Goal: Navigation & Orientation: Locate item on page

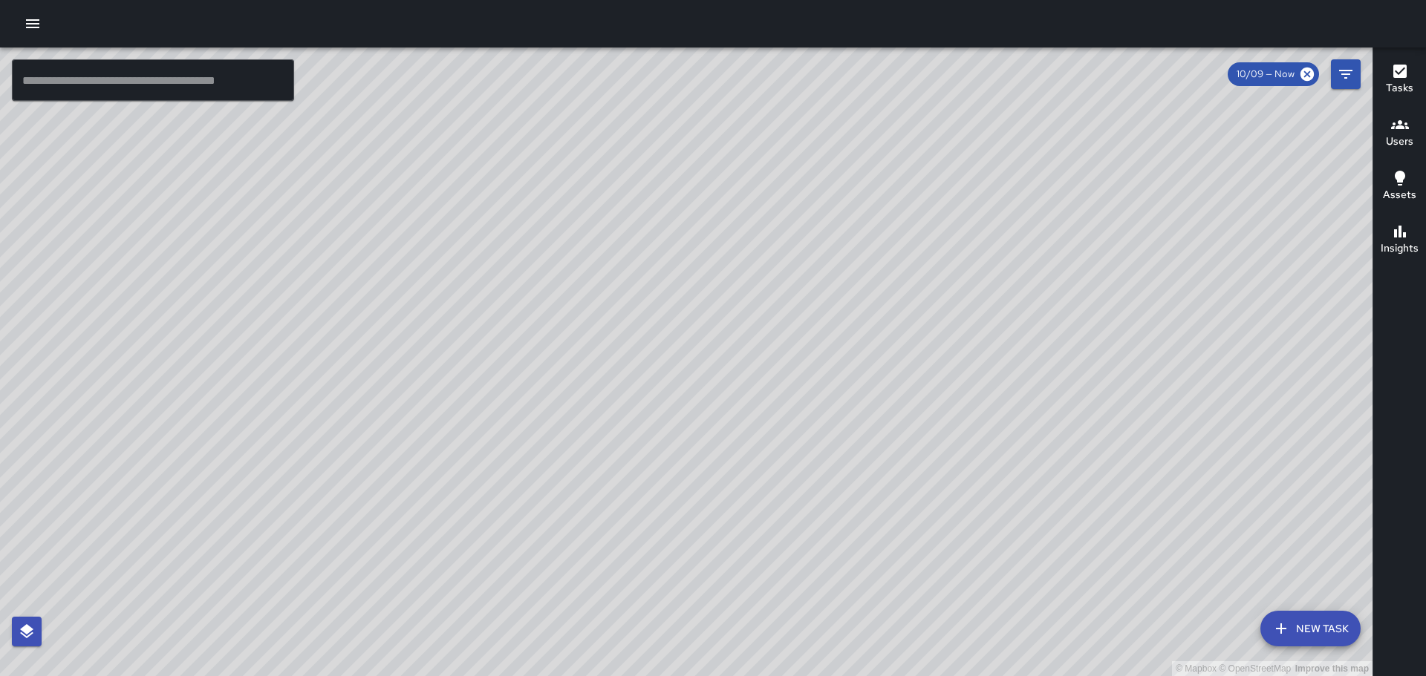
drag, startPoint x: 840, startPoint y: 223, endPoint x: 839, endPoint y: 440, distance: 216.8
click at [839, 440] on div "© Mapbox © OpenStreetMap Improve this map" at bounding box center [686, 362] width 1372 height 629
drag, startPoint x: 849, startPoint y: 321, endPoint x: 857, endPoint y: 351, distance: 31.3
click at [857, 351] on div "© Mapbox © OpenStreetMap Improve this map" at bounding box center [686, 362] width 1372 height 629
drag, startPoint x: 699, startPoint y: 307, endPoint x: 917, endPoint y: 696, distance: 446.1
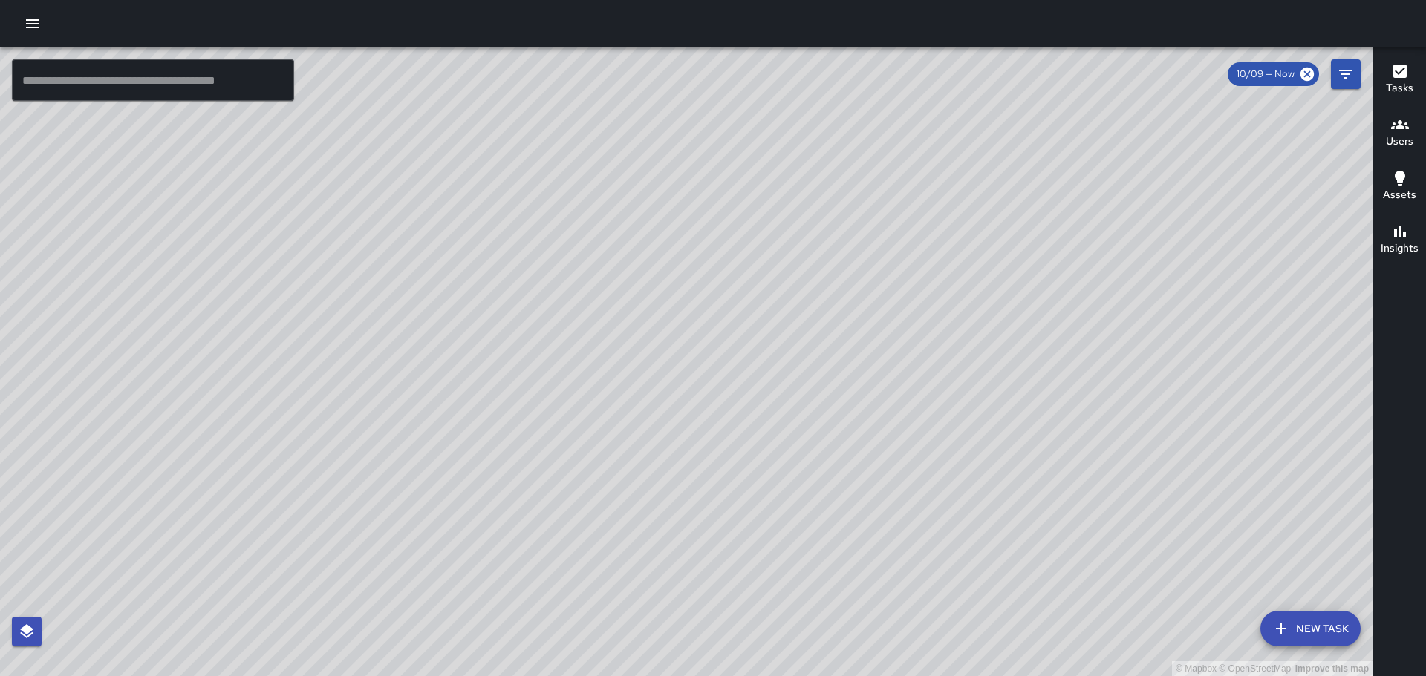
click at [917, 676] on html "© Mapbox © OpenStreetMap Improve this map ​ New Task 10/09 — Now Map Layers Tas…" at bounding box center [713, 338] width 1426 height 676
drag, startPoint x: 431, startPoint y: 292, endPoint x: 584, endPoint y: 327, distance: 156.3
click at [584, 327] on div "© Mapbox © OpenStreetMap Improve this map" at bounding box center [686, 362] width 1372 height 629
drag, startPoint x: 581, startPoint y: 307, endPoint x: 627, endPoint y: 266, distance: 62.0
click at [615, 277] on div "© Mapbox © OpenStreetMap Improve this map" at bounding box center [686, 362] width 1372 height 629
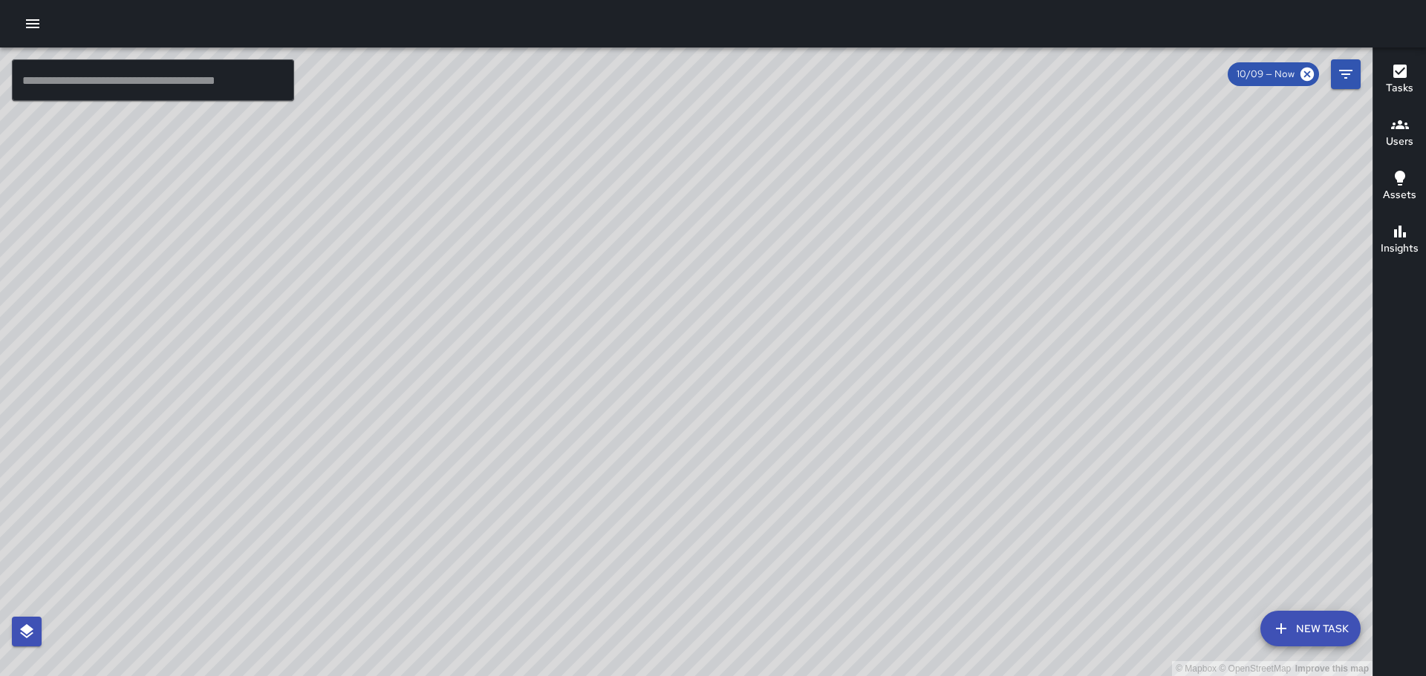
drag, startPoint x: 725, startPoint y: 372, endPoint x: 749, endPoint y: 304, distance: 71.9
click at [749, 304] on div "© Mapbox © OpenStreetMap Improve this map" at bounding box center [686, 362] width 1372 height 629
drag, startPoint x: 1083, startPoint y: 507, endPoint x: 944, endPoint y: 316, distance: 236.4
click at [941, 316] on div "© Mapbox © OpenStreetMap Improve this map" at bounding box center [686, 362] width 1372 height 629
drag, startPoint x: 423, startPoint y: 442, endPoint x: 595, endPoint y: 512, distance: 186.1
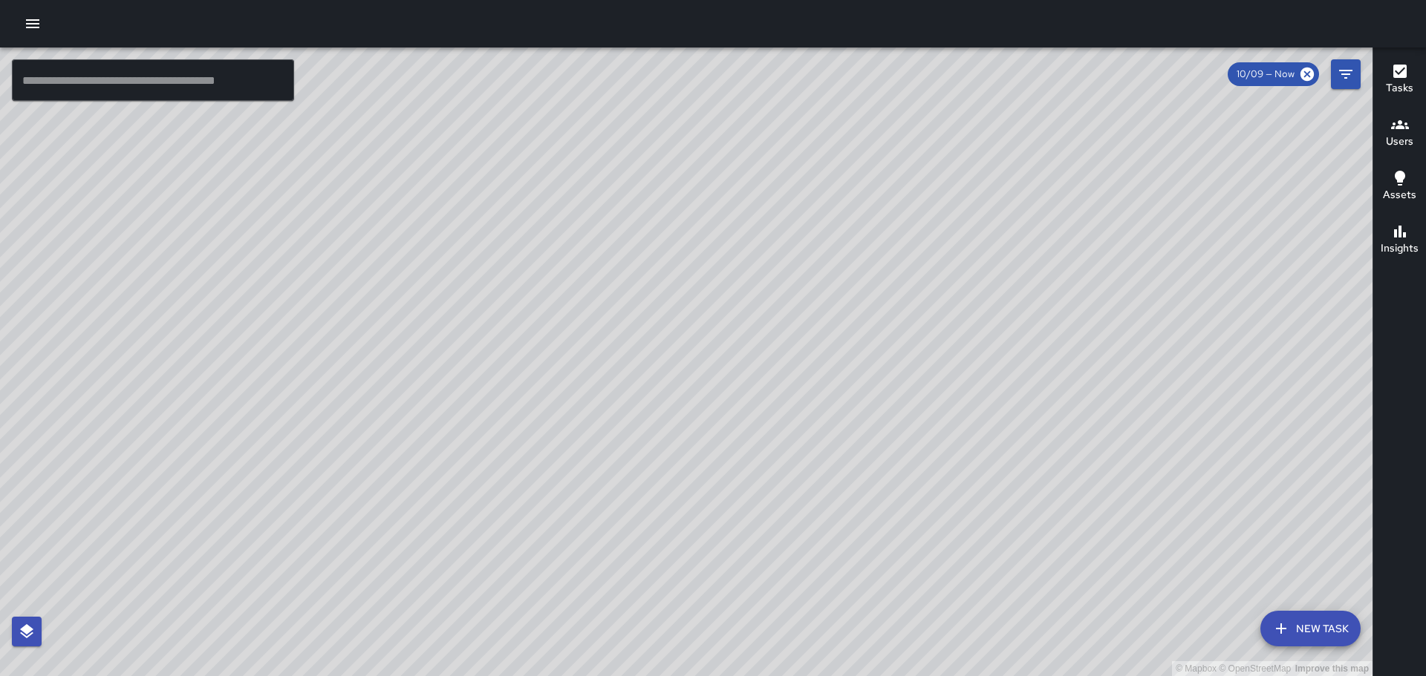
click at [647, 610] on div "© Mapbox © OpenStreetMap Improve this map" at bounding box center [686, 362] width 1372 height 629
drag, startPoint x: 734, startPoint y: 339, endPoint x: 738, endPoint y: 448, distance: 108.5
click at [738, 448] on div "© Mapbox © OpenStreetMap Improve this map" at bounding box center [686, 362] width 1372 height 629
drag, startPoint x: 615, startPoint y: 340, endPoint x: 607, endPoint y: 445, distance: 105.7
click at [612, 448] on div "© Mapbox © OpenStreetMap Improve this map" at bounding box center [686, 362] width 1372 height 629
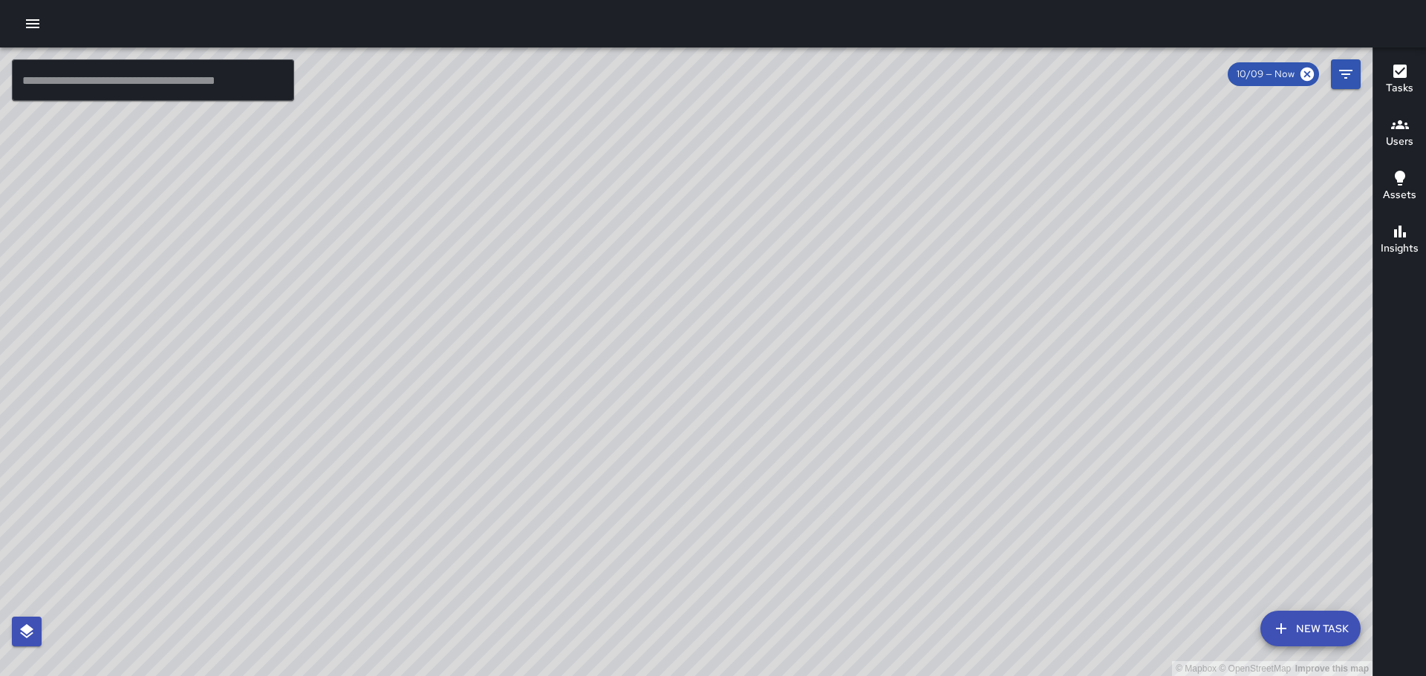
drag, startPoint x: 485, startPoint y: 297, endPoint x: 510, endPoint y: 365, distance: 72.1
click at [526, 378] on div "© Mapbox © OpenStreetMap Improve this map" at bounding box center [686, 362] width 1372 height 629
drag, startPoint x: 419, startPoint y: 291, endPoint x: 450, endPoint y: 354, distance: 70.4
click at [450, 354] on div "© Mapbox © OpenStreetMap Improve this map" at bounding box center [686, 362] width 1372 height 629
drag, startPoint x: 477, startPoint y: 319, endPoint x: 477, endPoint y: 344, distance: 25.3
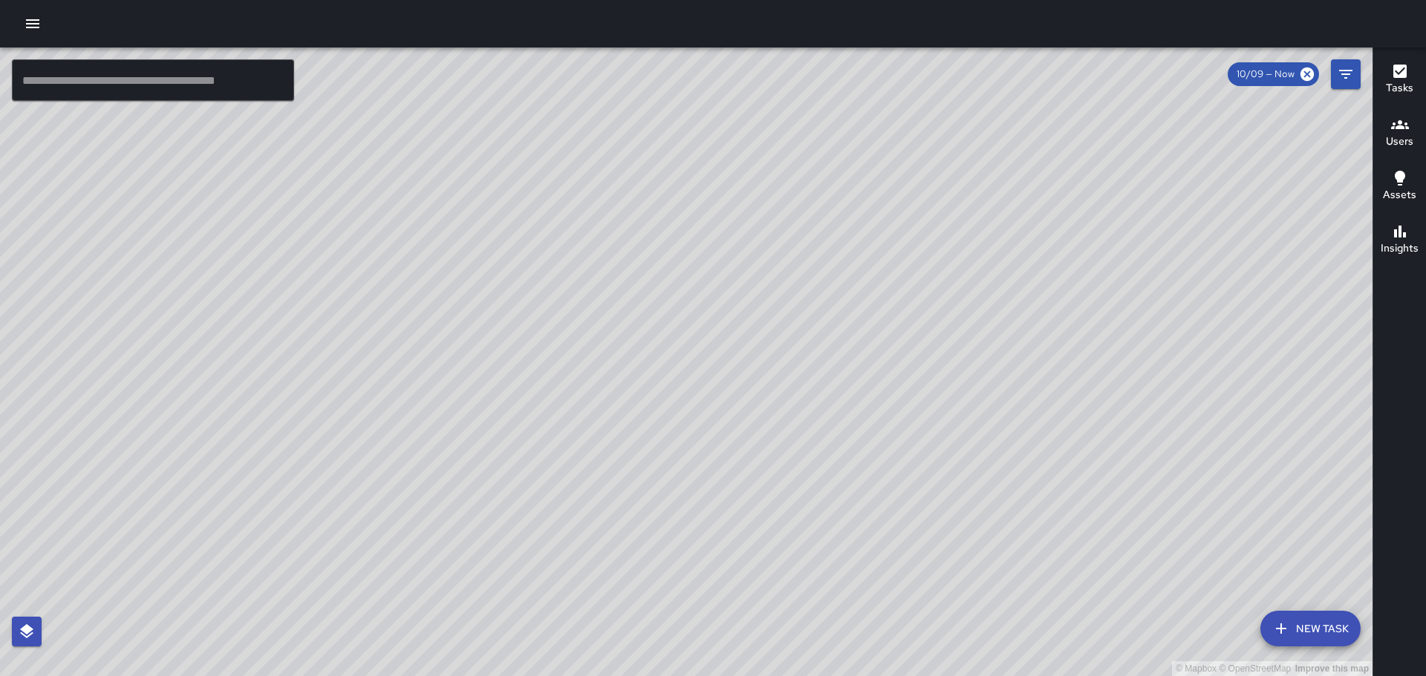
click at [477, 344] on div "© Mapbox © OpenStreetMap Improve this map" at bounding box center [686, 362] width 1372 height 629
drag, startPoint x: 515, startPoint y: 385, endPoint x: 522, endPoint y: 342, distance: 43.6
click at [520, 345] on div "© Mapbox © OpenStreetMap Improve this map" at bounding box center [686, 362] width 1372 height 629
drag, startPoint x: 951, startPoint y: 425, endPoint x: 924, endPoint y: 281, distance: 146.5
click at [924, 282] on div "© Mapbox © OpenStreetMap Improve this map" at bounding box center [686, 362] width 1372 height 629
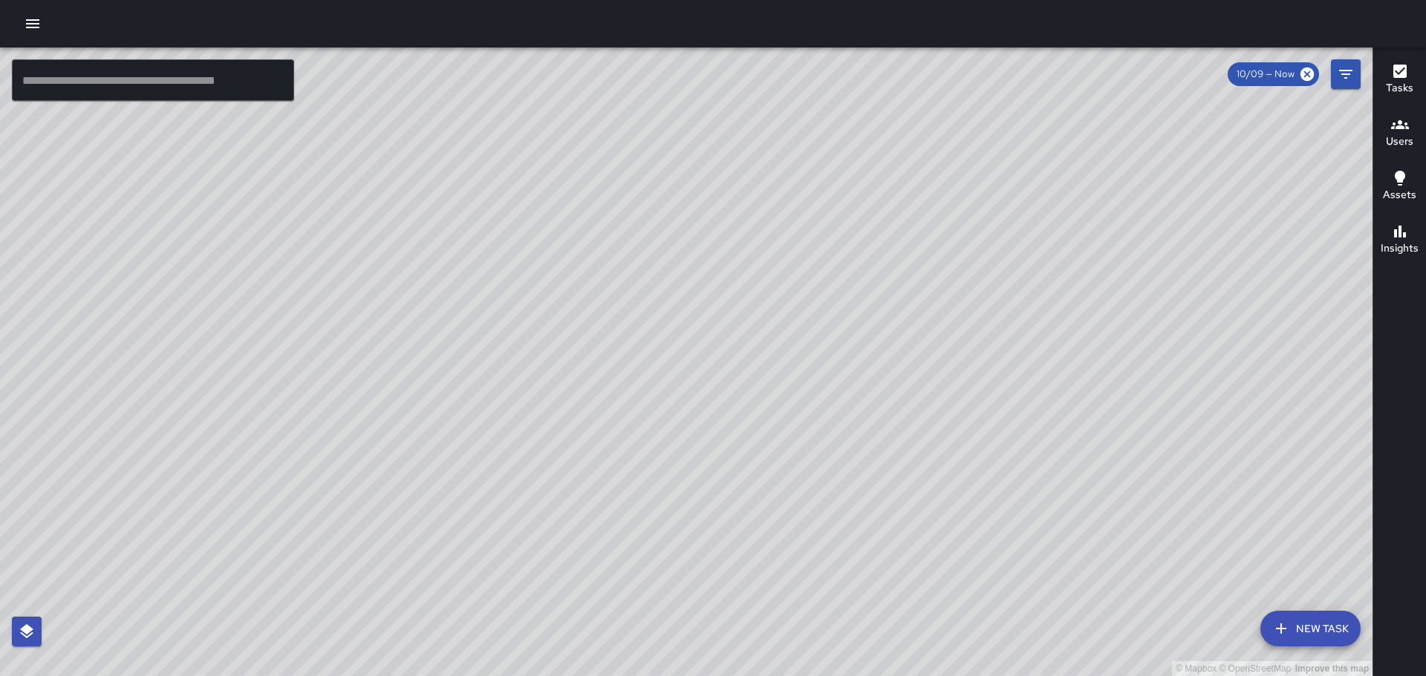
drag, startPoint x: 1051, startPoint y: 429, endPoint x: 932, endPoint y: 229, distance: 233.0
click at [932, 229] on div "© Mapbox © OpenStreetMap Improve this map" at bounding box center [686, 362] width 1372 height 629
drag, startPoint x: 968, startPoint y: 385, endPoint x: 927, endPoint y: 291, distance: 102.1
click at [929, 295] on div "© Mapbox © OpenStreetMap Improve this map" at bounding box center [686, 362] width 1372 height 629
drag, startPoint x: 1035, startPoint y: 451, endPoint x: 894, endPoint y: 303, distance: 204.3
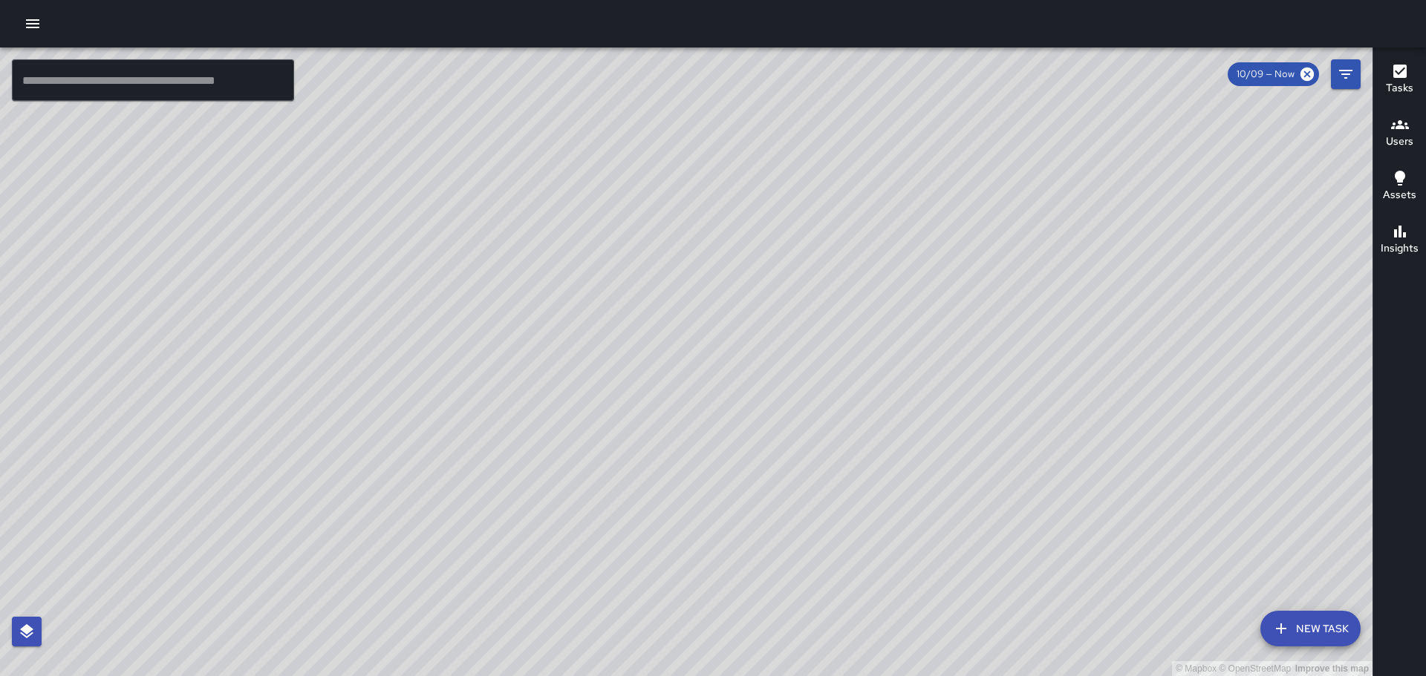
click at [895, 304] on div "© Mapbox © OpenStreetMap Improve this map" at bounding box center [686, 362] width 1372 height 629
drag, startPoint x: 1071, startPoint y: 396, endPoint x: 904, endPoint y: 292, distance: 196.7
click at [904, 292] on div "© Mapbox © OpenStreetMap Improve this map" at bounding box center [686, 362] width 1372 height 629
drag, startPoint x: 973, startPoint y: 319, endPoint x: 890, endPoint y: 348, distance: 88.1
click at [890, 348] on div "© Mapbox © OpenStreetMap Improve this map" at bounding box center [686, 362] width 1372 height 629
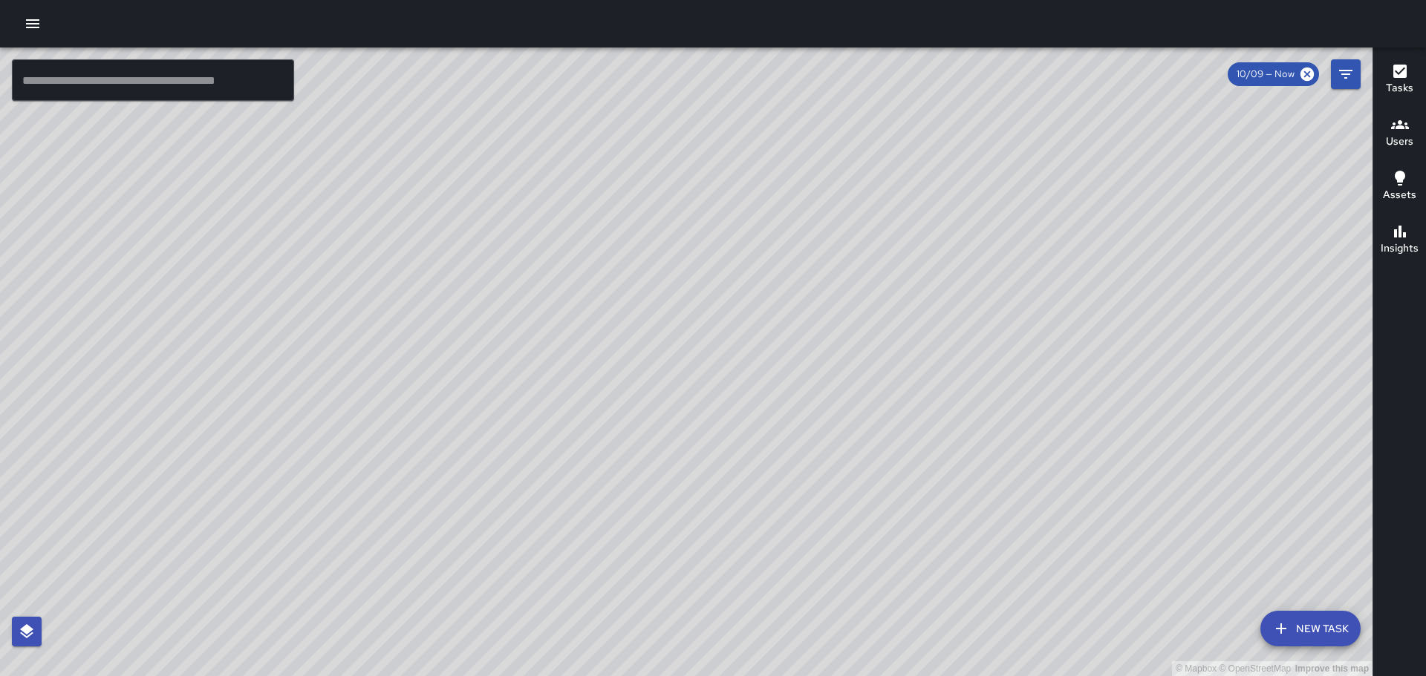
drag, startPoint x: 773, startPoint y: 261, endPoint x: 775, endPoint y: 375, distance: 113.6
click at [775, 376] on div "© Mapbox © OpenStreetMap Improve this map" at bounding box center [686, 362] width 1372 height 629
drag, startPoint x: 473, startPoint y: 287, endPoint x: 1135, endPoint y: 440, distance: 679.7
click at [1134, 440] on div "© Mapbox © OpenStreetMap Improve this map" at bounding box center [686, 362] width 1372 height 629
drag, startPoint x: 593, startPoint y: 241, endPoint x: 1088, endPoint y: 477, distance: 548.3
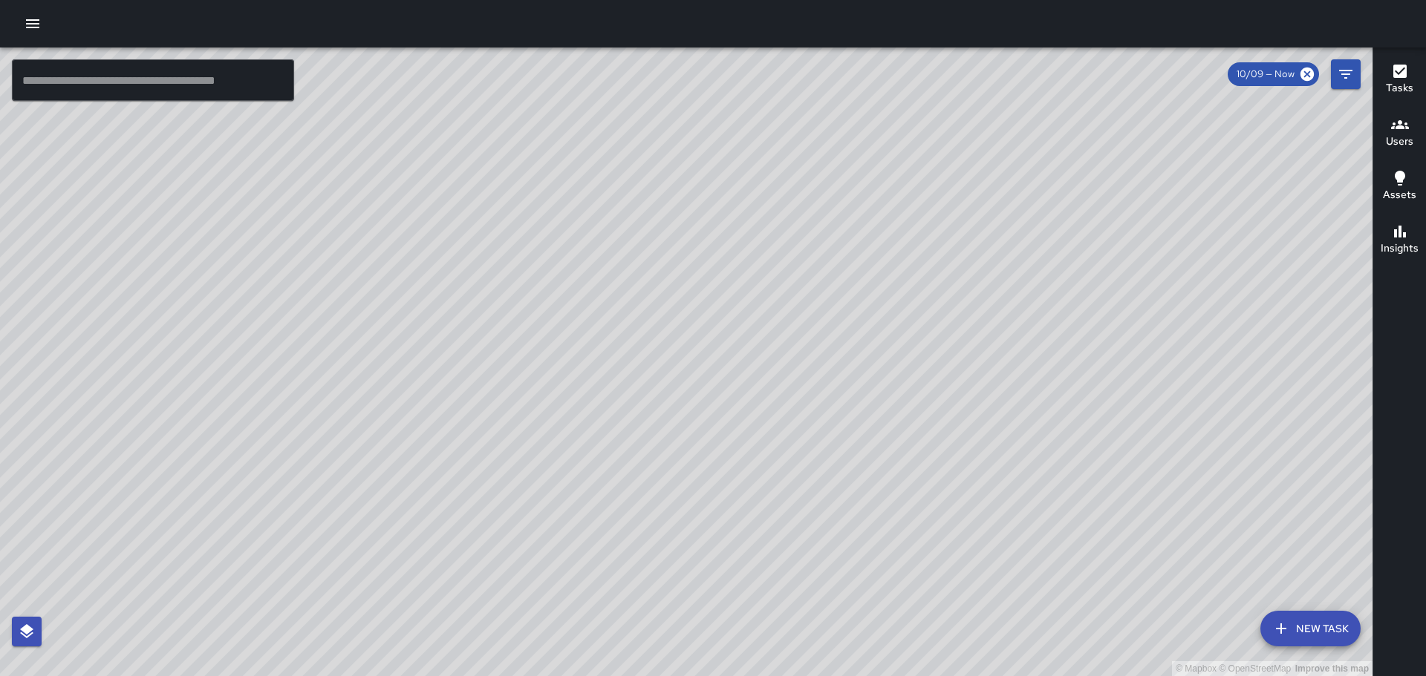
click at [1117, 489] on div "© Mapbox © OpenStreetMap Improve this map" at bounding box center [686, 362] width 1372 height 629
drag, startPoint x: 706, startPoint y: 289, endPoint x: 840, endPoint y: 422, distance: 189.5
click at [840, 423] on div "© Mapbox © OpenStreetMap Improve this map" at bounding box center [686, 362] width 1372 height 629
drag, startPoint x: 467, startPoint y: 218, endPoint x: 705, endPoint y: 373, distance: 283.8
click at [705, 373] on div "© Mapbox © OpenStreetMap Improve this map" at bounding box center [686, 362] width 1372 height 629
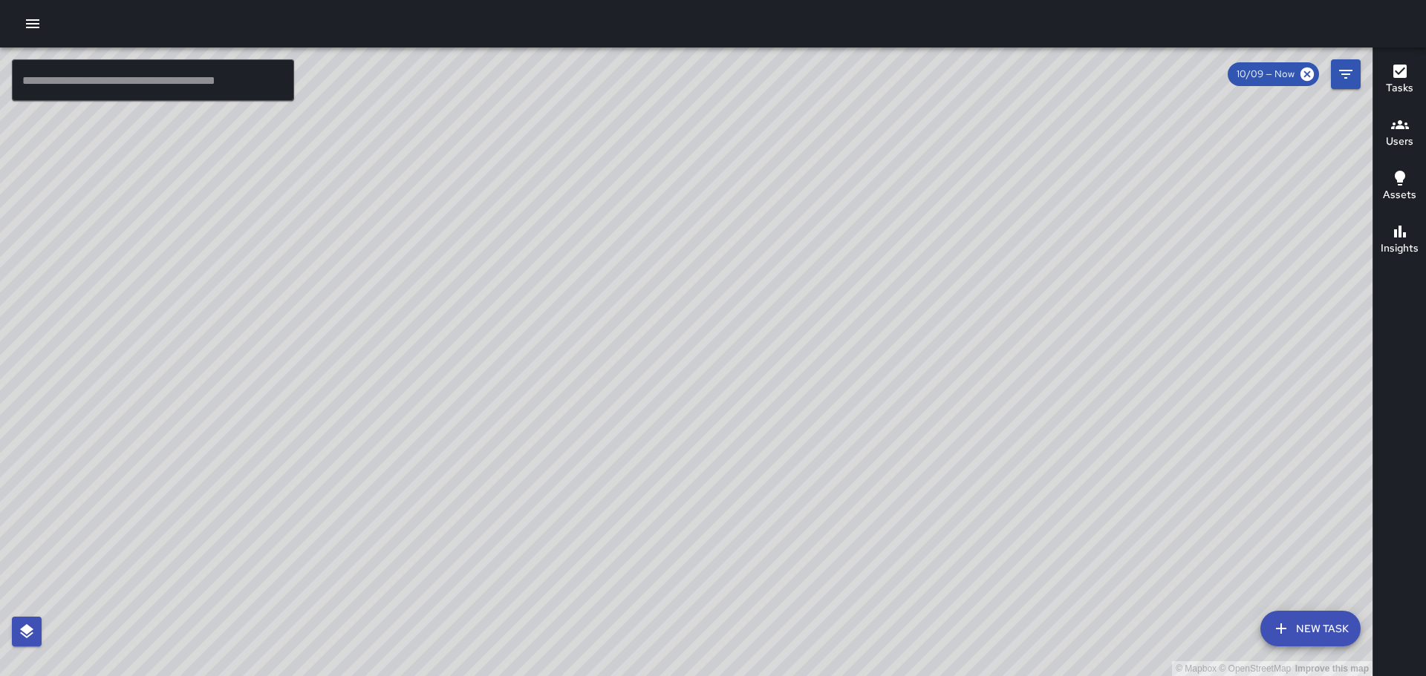
drag, startPoint x: 459, startPoint y: 320, endPoint x: 515, endPoint y: 335, distance: 57.6
click at [515, 335] on div "© Mapbox © OpenStreetMap Improve this map" at bounding box center [686, 362] width 1372 height 629
drag, startPoint x: 552, startPoint y: 474, endPoint x: 543, endPoint y: 402, distance: 73.4
click at [543, 403] on div "© Mapbox © OpenStreetMap Improve this map" at bounding box center [686, 362] width 1372 height 629
drag, startPoint x: 615, startPoint y: 306, endPoint x: 589, endPoint y: 307, distance: 26.0
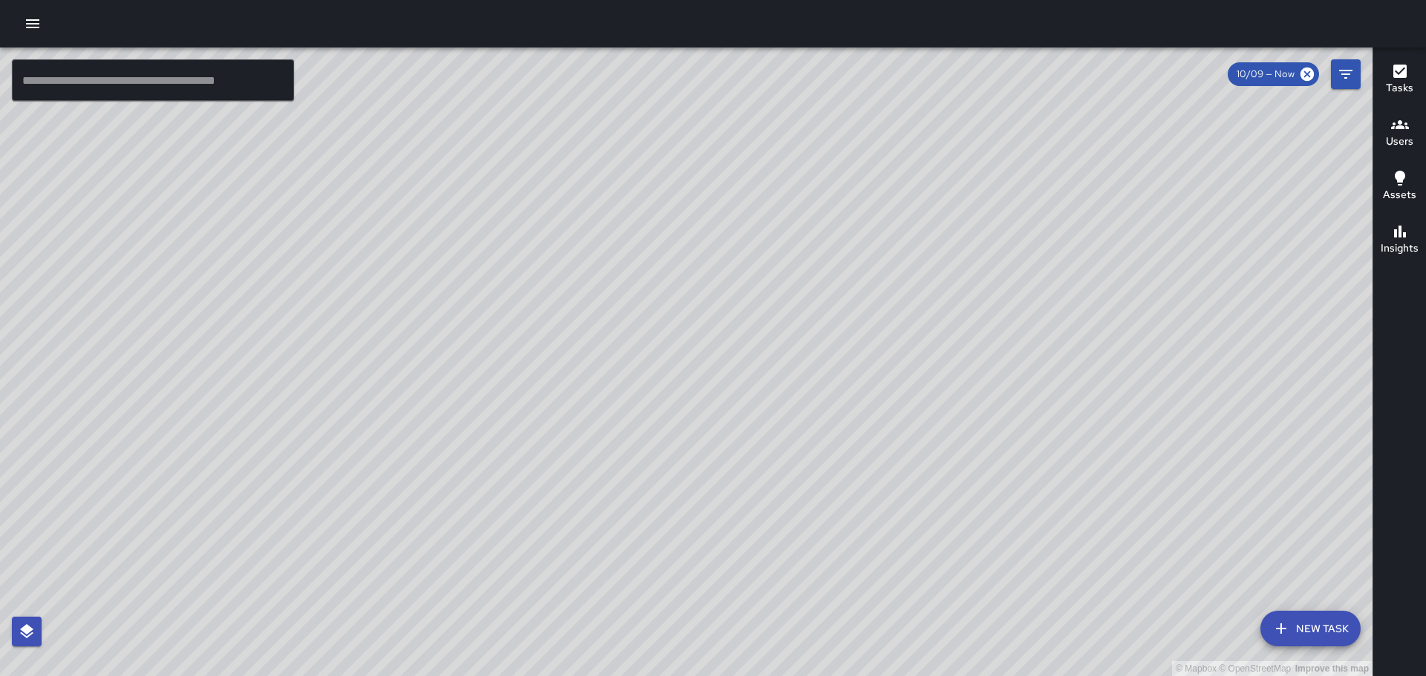
click at [622, 376] on div "© Mapbox © OpenStreetMap Improve this map" at bounding box center [686, 362] width 1372 height 629
drag, startPoint x: 599, startPoint y: 238, endPoint x: 640, endPoint y: 333, distance: 102.8
click at [640, 333] on div "© Mapbox © OpenStreetMap Improve this map" at bounding box center [686, 362] width 1372 height 629
drag, startPoint x: 830, startPoint y: 298, endPoint x: 817, endPoint y: 204, distance: 94.5
click at [817, 204] on div "© Mapbox © OpenStreetMap Improve this map" at bounding box center [686, 362] width 1372 height 629
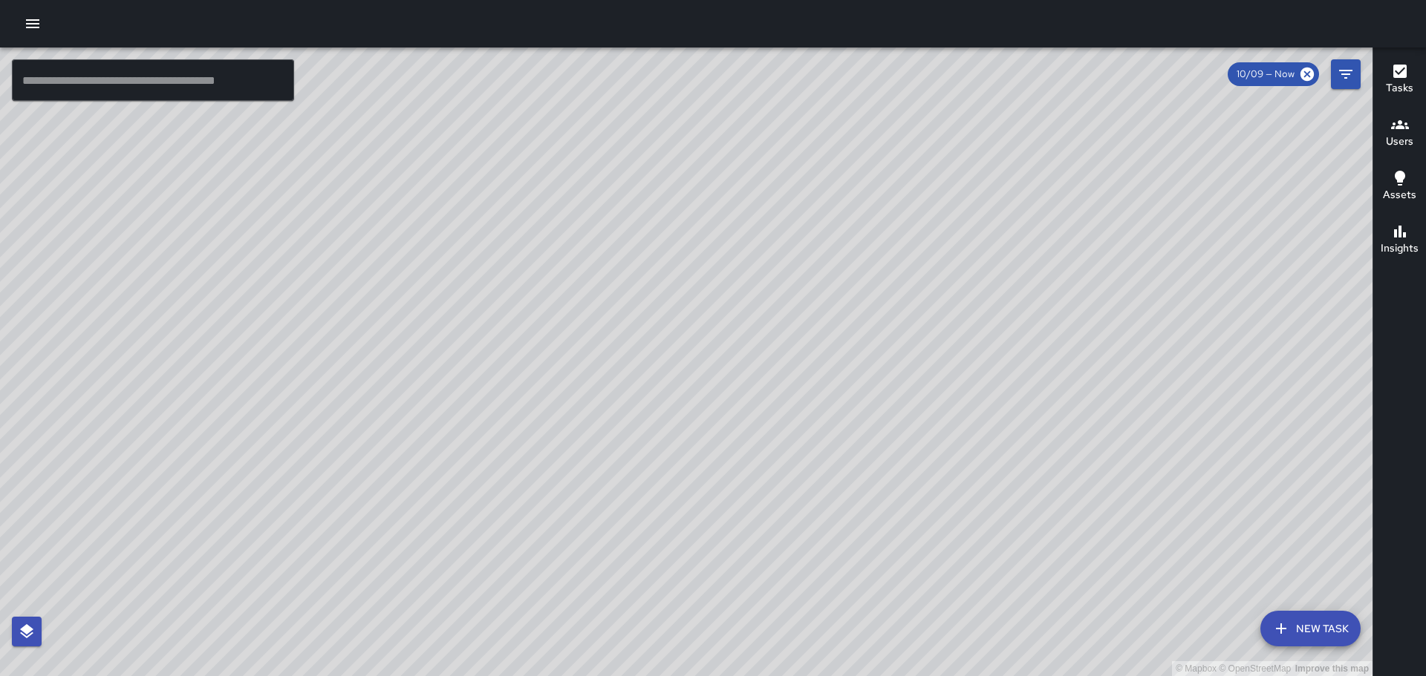
drag, startPoint x: 881, startPoint y: 414, endPoint x: 833, endPoint y: 300, distance: 123.8
click at [842, 291] on div "© Mapbox © OpenStreetMap Improve this map" at bounding box center [686, 362] width 1372 height 629
drag, startPoint x: 763, startPoint y: 331, endPoint x: 795, endPoint y: 301, distance: 44.1
click at [795, 301] on div "© Mapbox © OpenStreetMap Improve this map" at bounding box center [686, 362] width 1372 height 629
drag, startPoint x: 907, startPoint y: 264, endPoint x: 888, endPoint y: 243, distance: 28.4
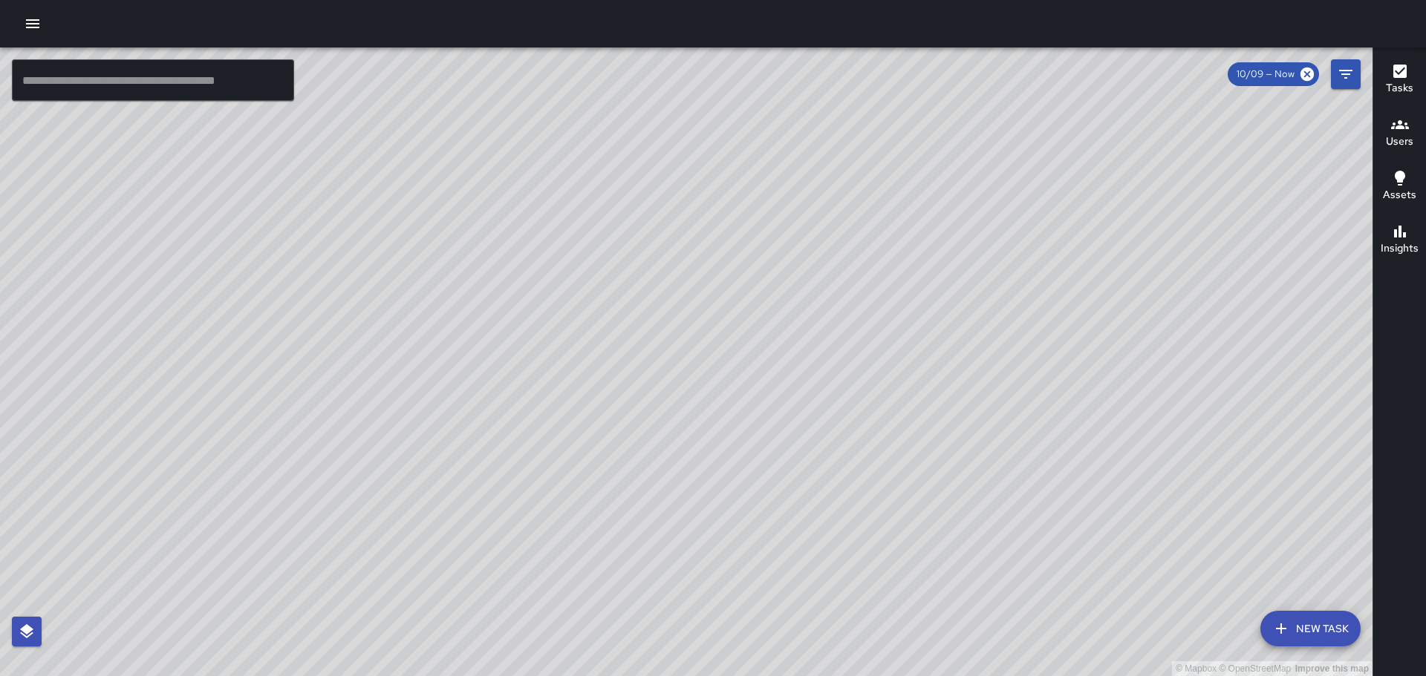
click at [897, 252] on div "© Mapbox © OpenStreetMap Improve this map" at bounding box center [686, 362] width 1372 height 629
click at [941, 357] on div "© Mapbox © OpenStreetMap Improve this map" at bounding box center [686, 362] width 1372 height 629
drag, startPoint x: 987, startPoint y: 293, endPoint x: 889, endPoint y: 408, distance: 151.7
click at [889, 409] on div "© Mapbox © OpenStreetMap Improve this map" at bounding box center [686, 362] width 1372 height 629
drag, startPoint x: 953, startPoint y: 327, endPoint x: 878, endPoint y: 395, distance: 101.4
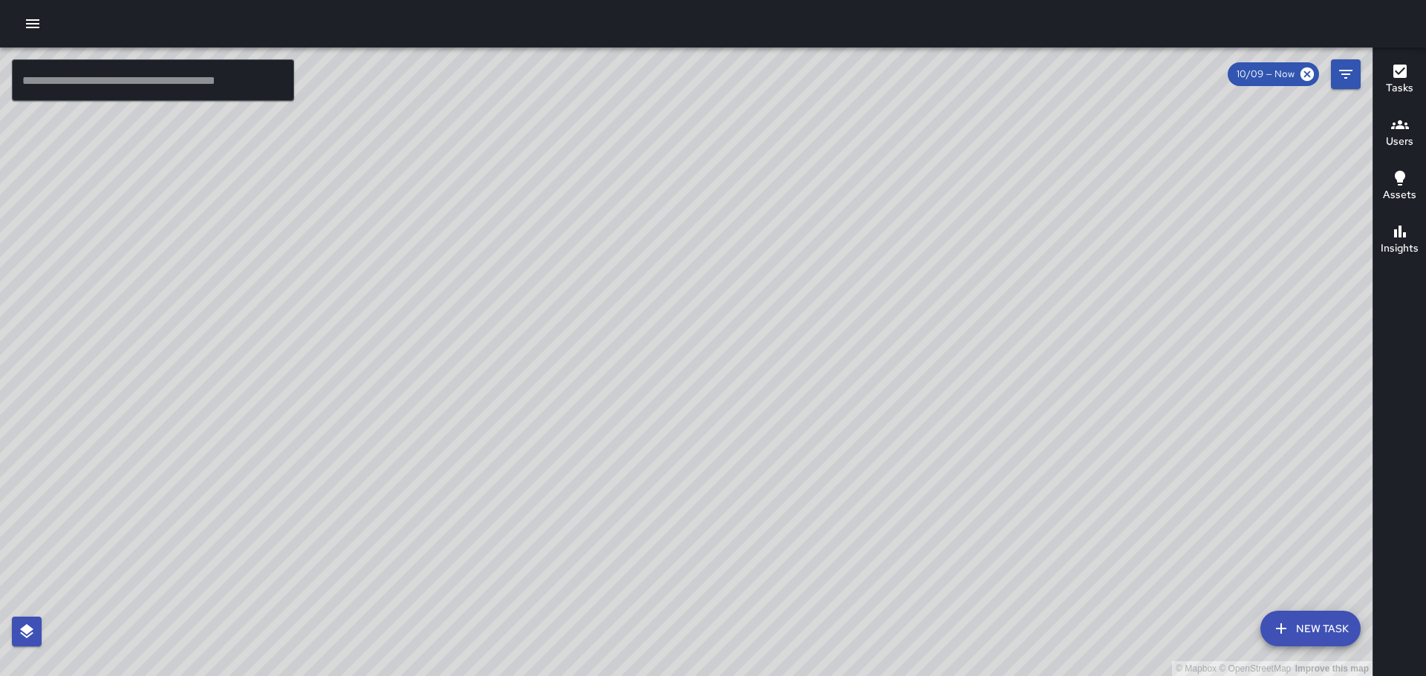
click at [878, 395] on div "© Mapbox © OpenStreetMap Improve this map" at bounding box center [686, 362] width 1372 height 629
drag, startPoint x: 782, startPoint y: 327, endPoint x: 824, endPoint y: 329, distance: 42.4
click at [824, 329] on div "© Mapbox © OpenStreetMap Improve this map" at bounding box center [686, 362] width 1372 height 629
drag, startPoint x: 667, startPoint y: 310, endPoint x: 755, endPoint y: 257, distance: 103.3
click at [737, 267] on div "© Mapbox © OpenStreetMap Improve this map" at bounding box center [686, 362] width 1372 height 629
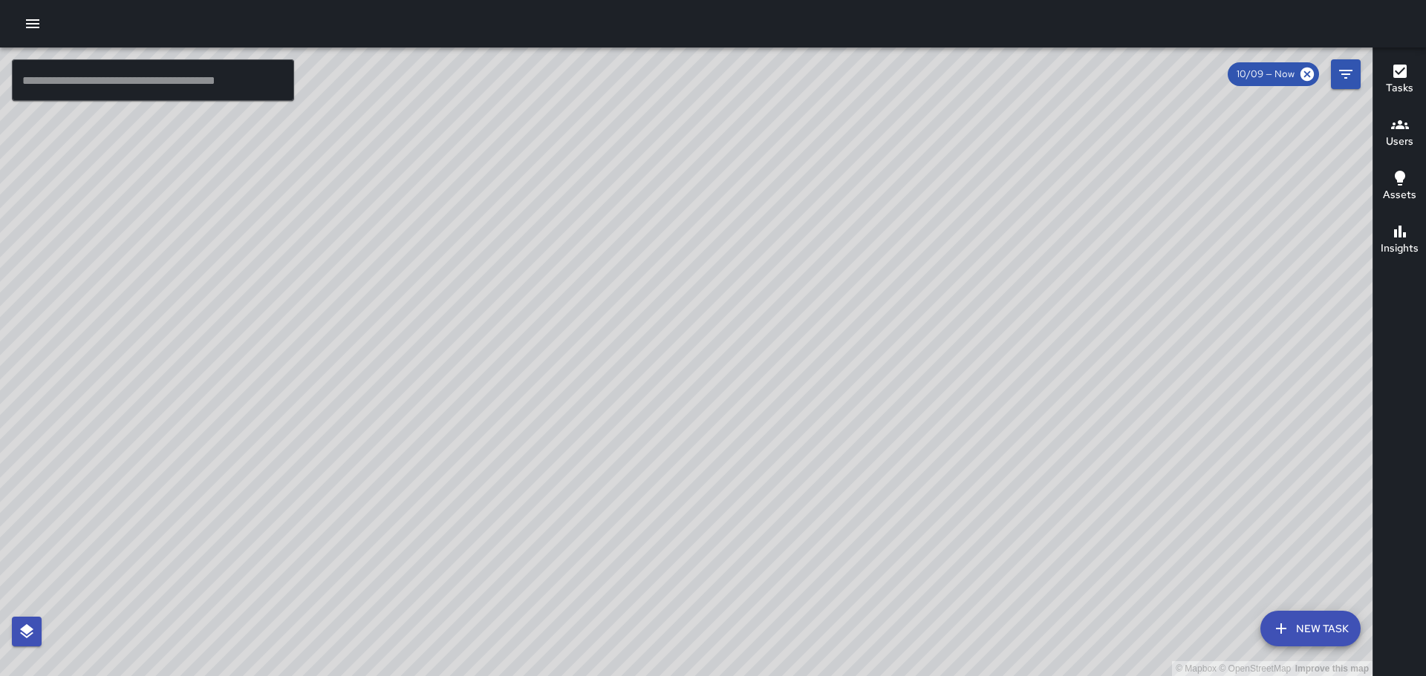
drag, startPoint x: 517, startPoint y: 518, endPoint x: 513, endPoint y: 424, distance: 94.4
click at [512, 431] on div "© Mapbox © OpenStreetMap Improve this map" at bounding box center [686, 362] width 1372 height 629
drag, startPoint x: 343, startPoint y: 426, endPoint x: 408, endPoint y: 356, distance: 95.6
click at [406, 356] on div "© Mapbox © OpenStreetMap Improve this map" at bounding box center [686, 362] width 1372 height 629
drag, startPoint x: 399, startPoint y: 423, endPoint x: 537, endPoint y: 411, distance: 138.7
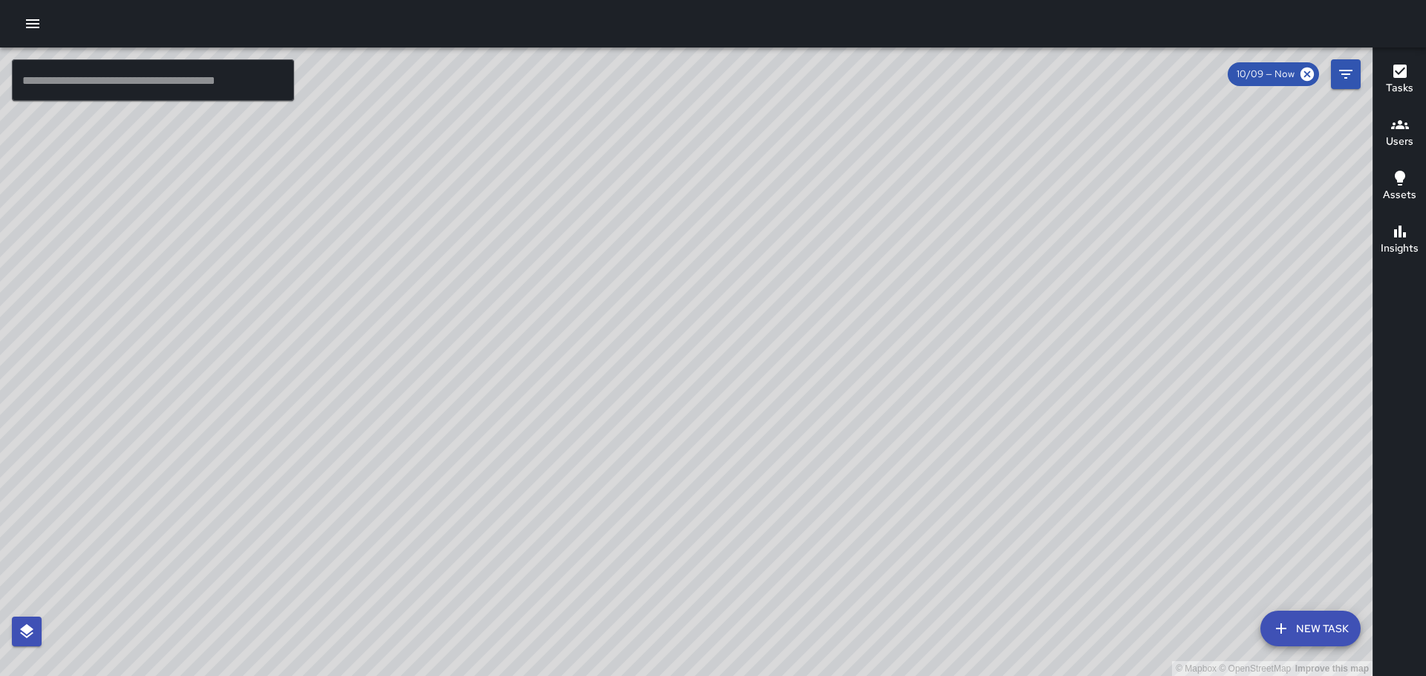
click at [537, 411] on div "© Mapbox © OpenStreetMap Improve this map" at bounding box center [686, 362] width 1372 height 629
drag, startPoint x: 854, startPoint y: 480, endPoint x: 829, endPoint y: 422, distance: 62.9
click at [829, 424] on div "© Mapbox © OpenStreetMap Improve this map" at bounding box center [686, 362] width 1372 height 629
drag, startPoint x: 944, startPoint y: 473, endPoint x: 941, endPoint y: 434, distance: 39.5
click at [941, 434] on div "© Mapbox © OpenStreetMap Improve this map" at bounding box center [686, 362] width 1372 height 629
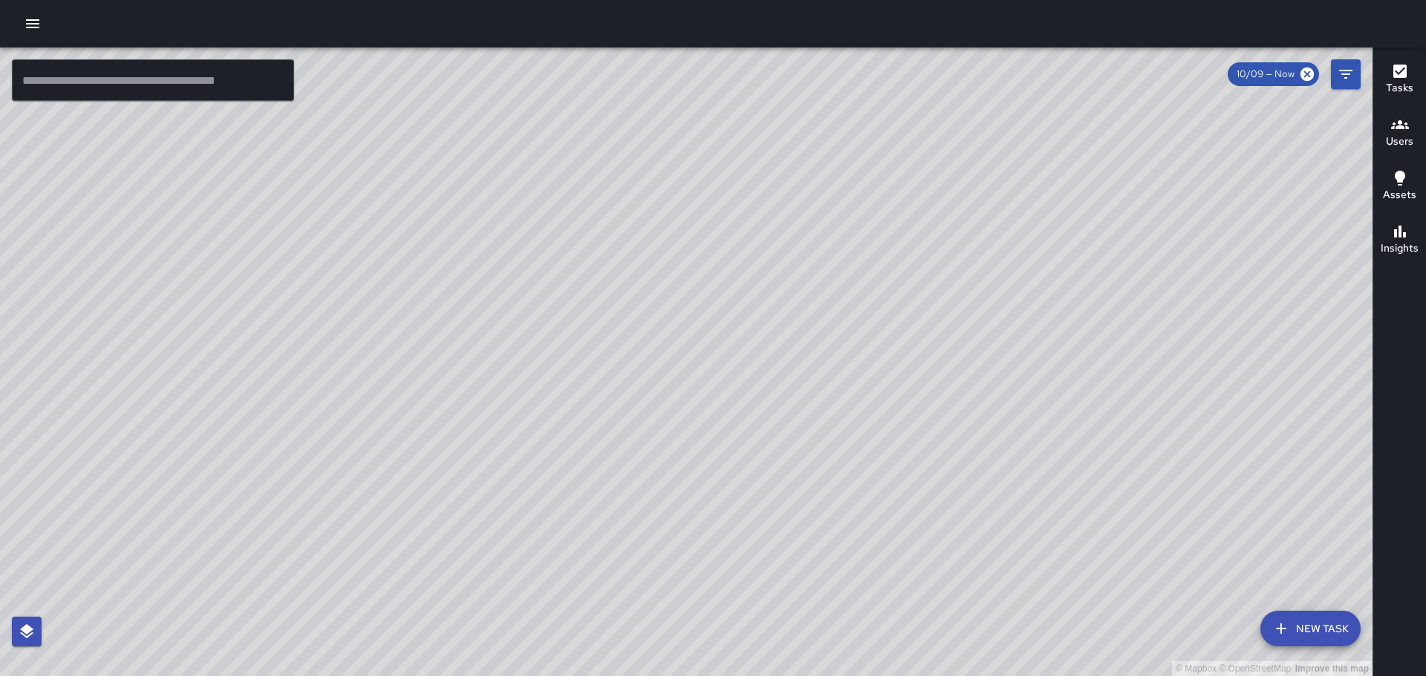
drag, startPoint x: 376, startPoint y: 333, endPoint x: 639, endPoint y: 367, distance: 264.2
click at [639, 367] on div "© Mapbox © OpenStreetMap Improve this map" at bounding box center [686, 362] width 1372 height 629
drag, startPoint x: 556, startPoint y: 347, endPoint x: 586, endPoint y: 354, distance: 30.4
click at [586, 355] on div "© Mapbox © OpenStreetMap Improve this map" at bounding box center [686, 362] width 1372 height 629
drag, startPoint x: 592, startPoint y: 209, endPoint x: 712, endPoint y: 380, distance: 209.1
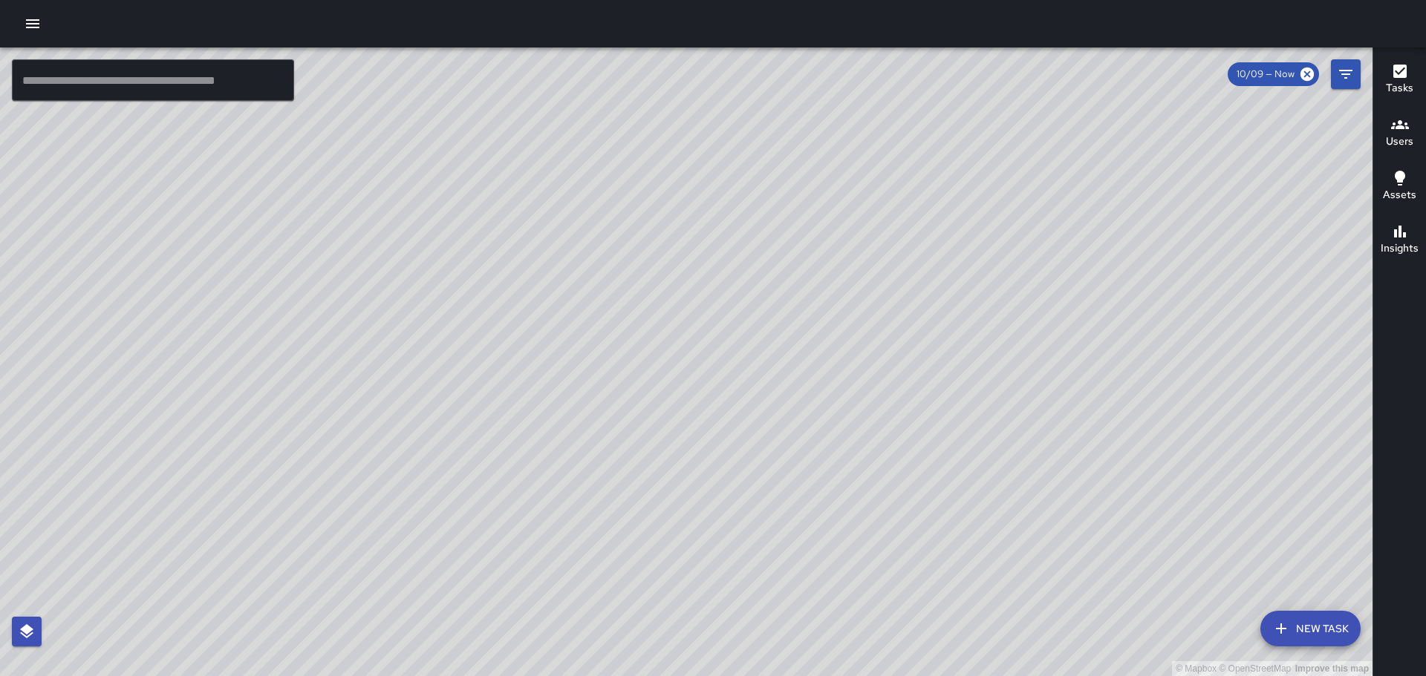
click at [711, 379] on div "© Mapbox © OpenStreetMap Improve this map" at bounding box center [686, 362] width 1372 height 629
drag, startPoint x: 880, startPoint y: 402, endPoint x: 776, endPoint y: 265, distance: 171.7
click at [776, 265] on div "© Mapbox © OpenStreetMap Improve this map" at bounding box center [686, 362] width 1372 height 629
drag, startPoint x: 575, startPoint y: 328, endPoint x: 630, endPoint y: 328, distance: 54.9
click at [630, 328] on div "© Mapbox © OpenStreetMap Improve this map" at bounding box center [686, 362] width 1372 height 629
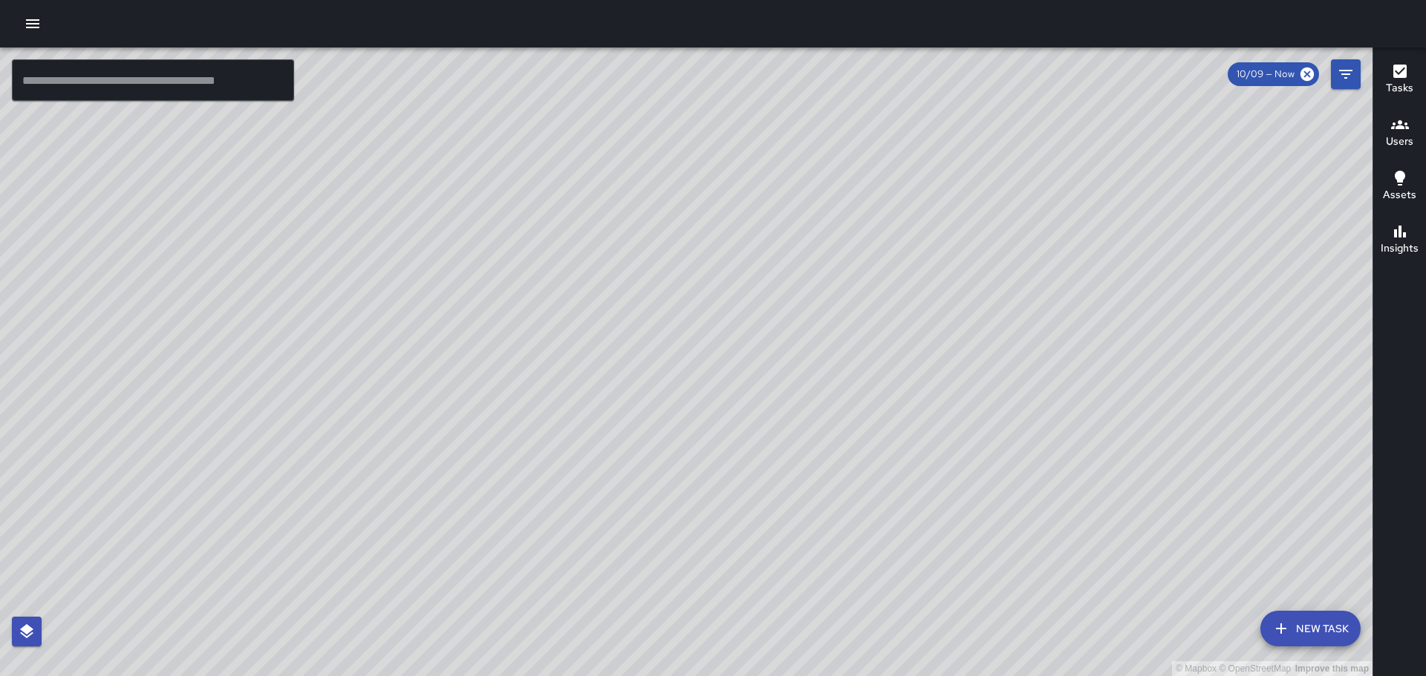
drag, startPoint x: 720, startPoint y: 443, endPoint x: 780, endPoint y: 238, distance: 213.4
click at [782, 203] on div "© Mapbox © OpenStreetMap Improve this map" at bounding box center [686, 362] width 1372 height 629
drag, startPoint x: 680, startPoint y: 307, endPoint x: 497, endPoint y: 496, distance: 262.5
click at [492, 513] on div "© Mapbox © OpenStreetMap Improve this map" at bounding box center [686, 362] width 1372 height 629
drag, startPoint x: 317, startPoint y: 447, endPoint x: 1100, endPoint y: 254, distance: 806.7
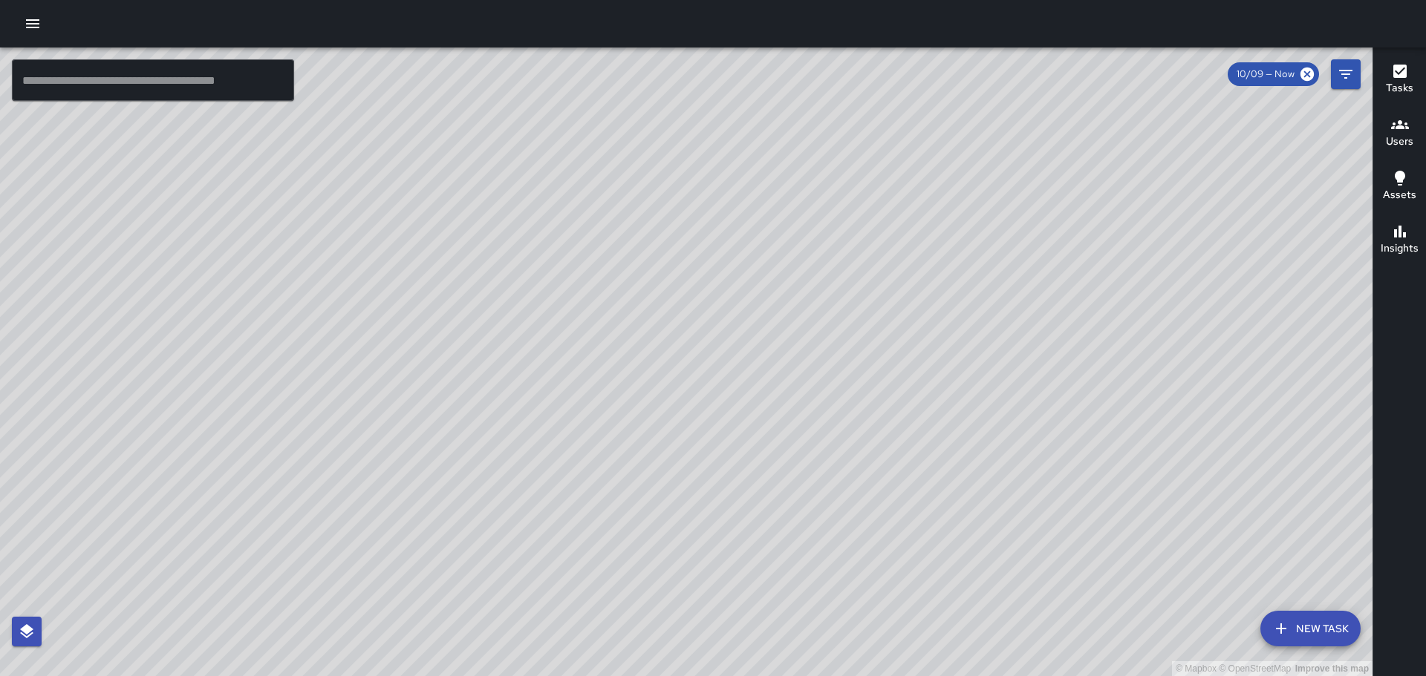
click at [1100, 254] on div "© Mapbox © OpenStreetMap Improve this map" at bounding box center [686, 362] width 1372 height 629
drag, startPoint x: 1246, startPoint y: 468, endPoint x: 1042, endPoint y: 338, distance: 242.0
click at [1042, 338] on div "© Mapbox © OpenStreetMap Improve this map" at bounding box center [686, 362] width 1372 height 629
drag, startPoint x: 1142, startPoint y: 401, endPoint x: 1069, endPoint y: 289, distance: 133.7
click at [860, 76] on div "© Mapbox © OpenStreetMap Improve this map" at bounding box center [686, 362] width 1372 height 629
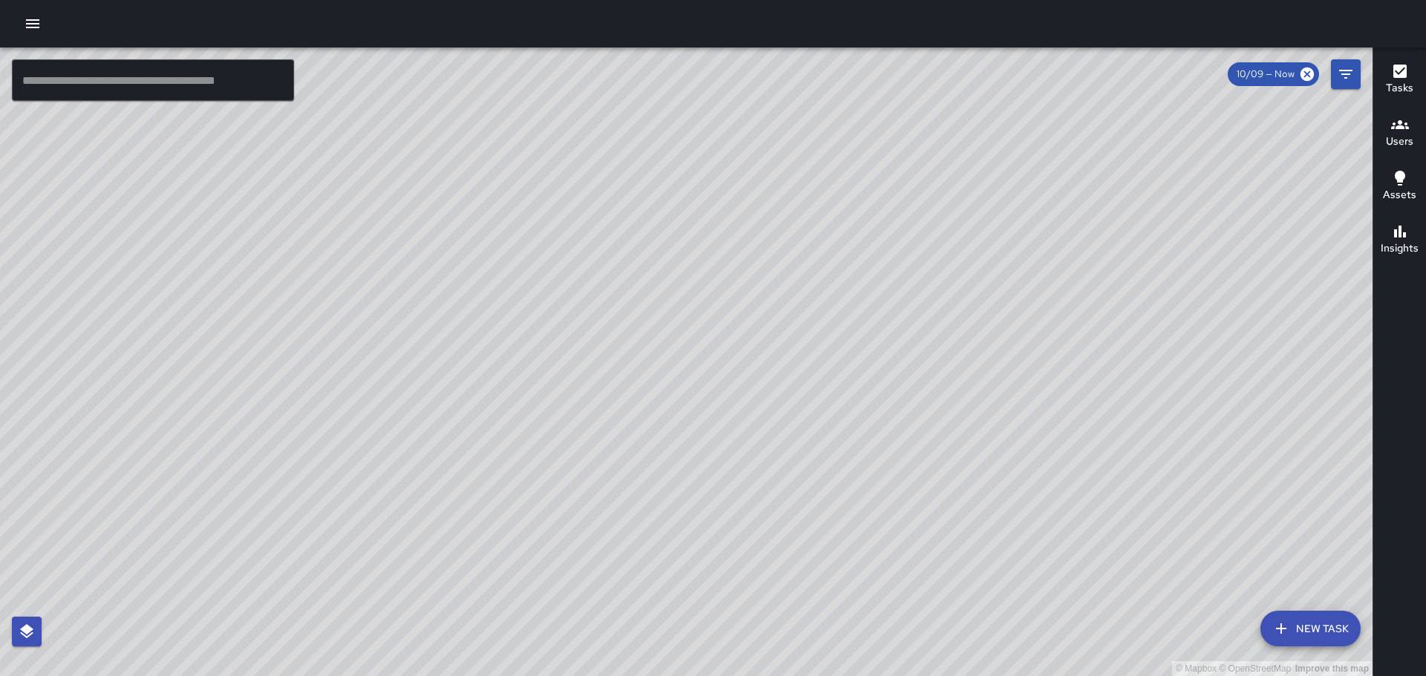
drag, startPoint x: 1125, startPoint y: 469, endPoint x: 1040, endPoint y: 413, distance: 101.7
click at [1045, 417] on div "© Mapbox © OpenStreetMap Improve this map" at bounding box center [686, 362] width 1372 height 629
drag, startPoint x: 918, startPoint y: 255, endPoint x: 772, endPoint y: 579, distance: 354.9
click at [762, 612] on div "© Mapbox © OpenStreetMap Improve this map" at bounding box center [686, 362] width 1372 height 629
drag, startPoint x: 694, startPoint y: 558, endPoint x: 938, endPoint y: 51, distance: 561.9
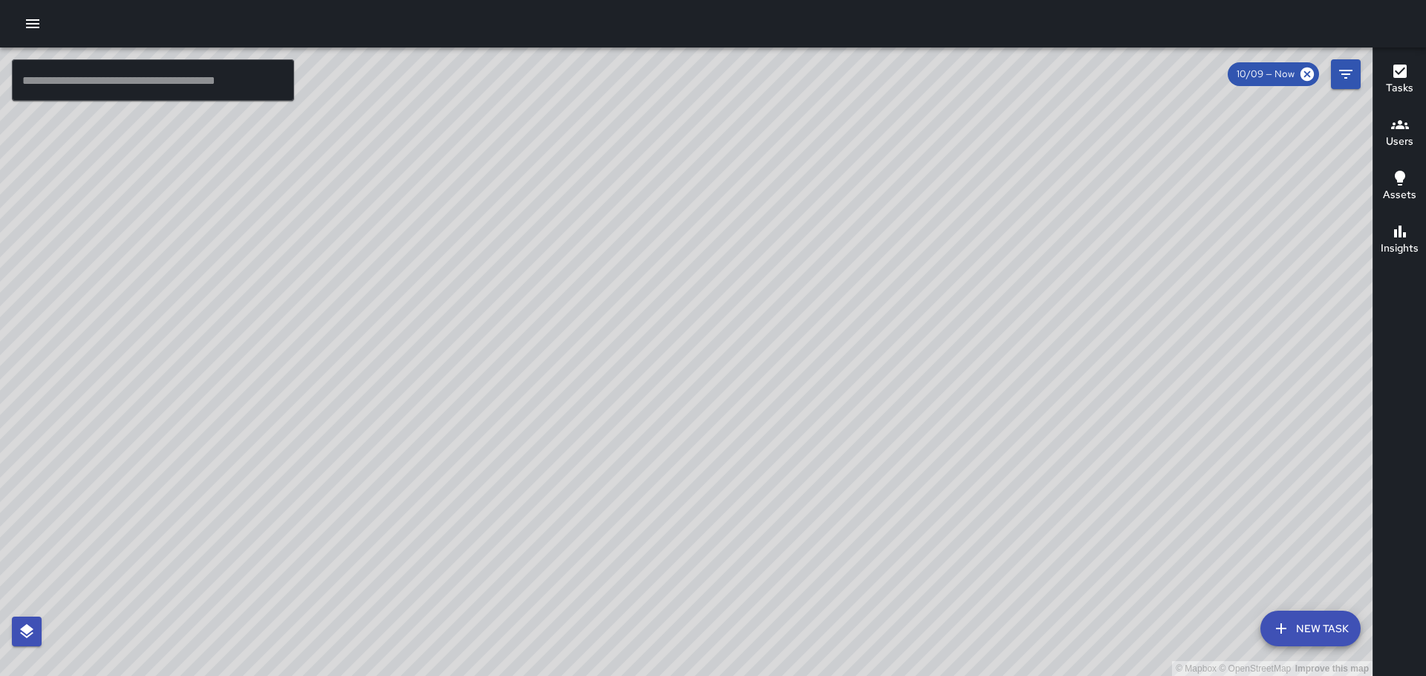
click at [913, 82] on div "© Mapbox © OpenStreetMap Improve this map" at bounding box center [686, 362] width 1372 height 629
drag, startPoint x: 567, startPoint y: 483, endPoint x: 753, endPoint y: 223, distance: 319.3
click at [745, 231] on div "© Mapbox © OpenStreetMap Improve this map" at bounding box center [686, 362] width 1372 height 629
drag, startPoint x: 589, startPoint y: 457, endPoint x: 780, endPoint y: 128, distance: 380.6
click at [774, 110] on div "© Mapbox © OpenStreetMap Improve this map" at bounding box center [686, 362] width 1372 height 629
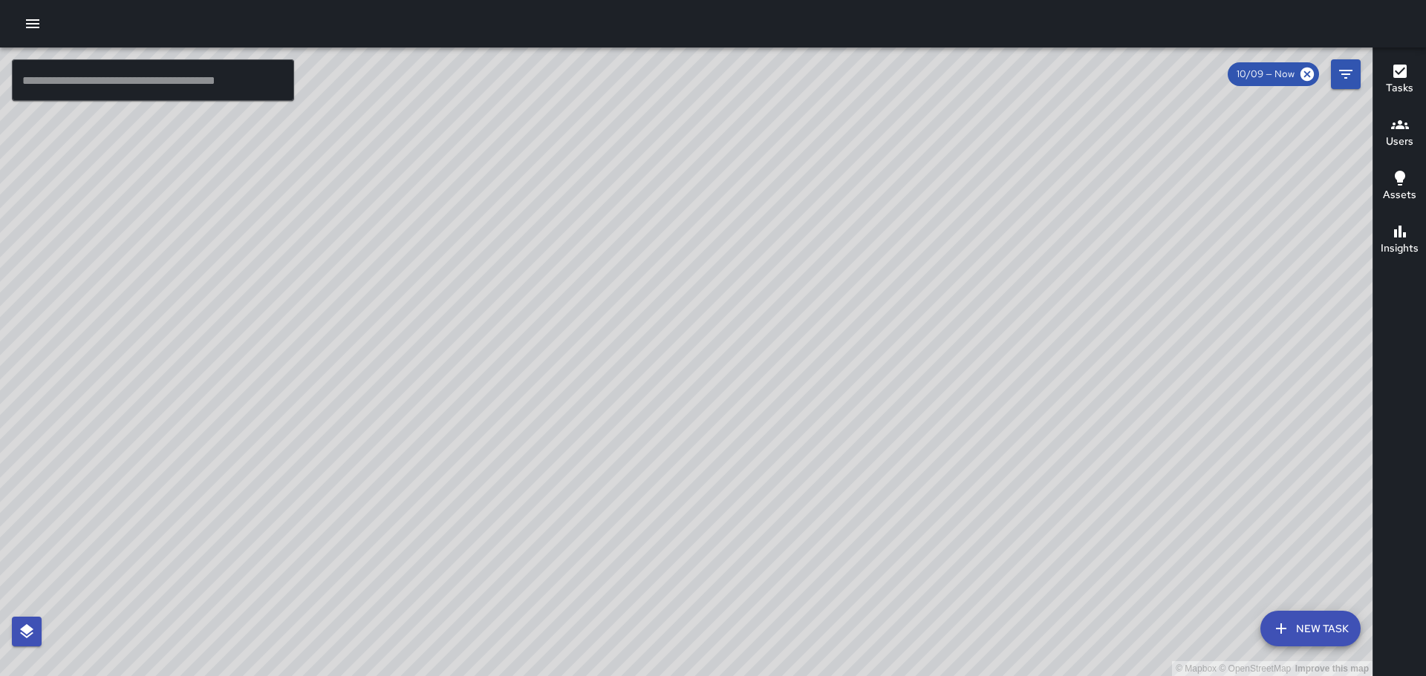
drag, startPoint x: 696, startPoint y: 329, endPoint x: 710, endPoint y: 246, distance: 84.2
click at [712, 244] on div "© Mapbox © OpenStreetMap Improve this map" at bounding box center [686, 362] width 1372 height 629
drag, startPoint x: 580, startPoint y: 410, endPoint x: 342, endPoint y: 604, distance: 307.1
click at [330, 618] on div "© Mapbox © OpenStreetMap Improve this map" at bounding box center [686, 362] width 1372 height 629
drag, startPoint x: 493, startPoint y: 428, endPoint x: 461, endPoint y: 574, distance: 149.0
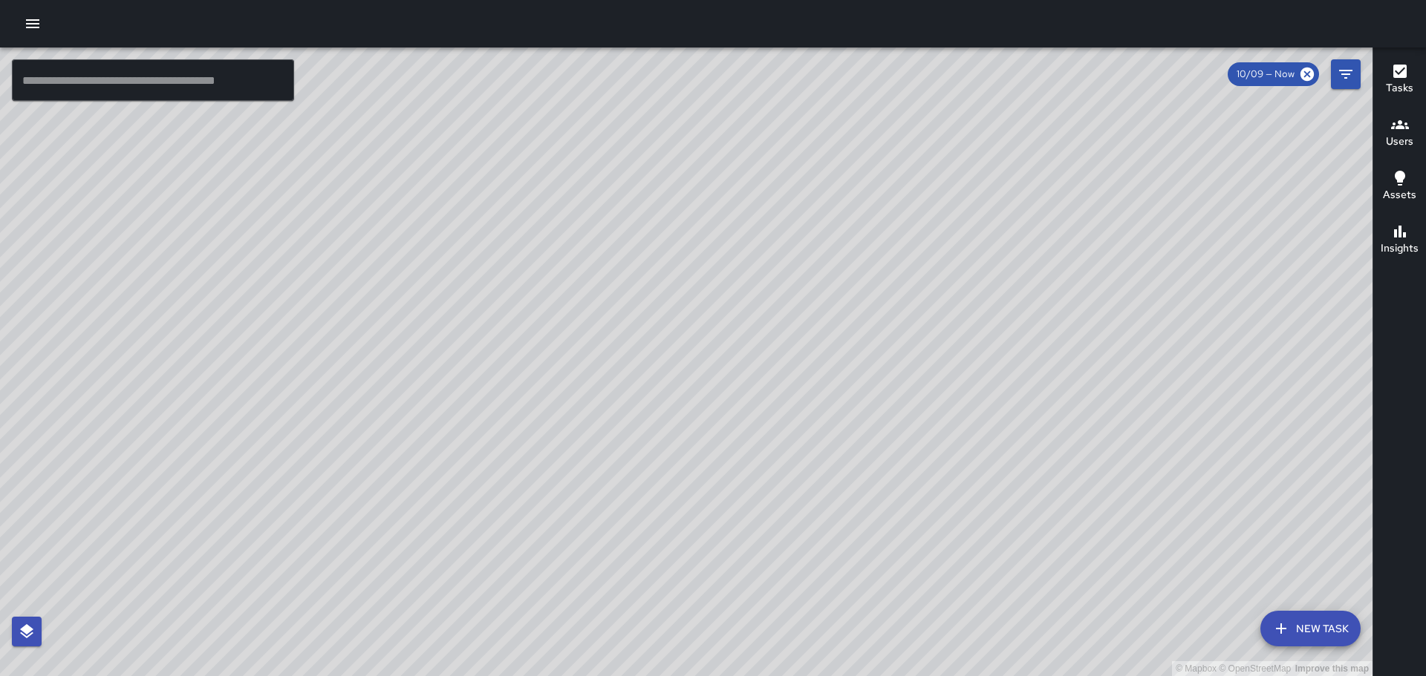
click at [461, 574] on div "© Mapbox © OpenStreetMap Improve this map" at bounding box center [686, 362] width 1372 height 629
drag, startPoint x: 797, startPoint y: 283, endPoint x: 712, endPoint y: 274, distance: 85.1
click at [794, 285] on div "© Mapbox © OpenStreetMap Improve this map" at bounding box center [686, 362] width 1372 height 629
drag, startPoint x: 339, startPoint y: 353, endPoint x: 520, endPoint y: 289, distance: 193.0
click at [520, 289] on div "© Mapbox © OpenStreetMap Improve this map" at bounding box center [686, 362] width 1372 height 629
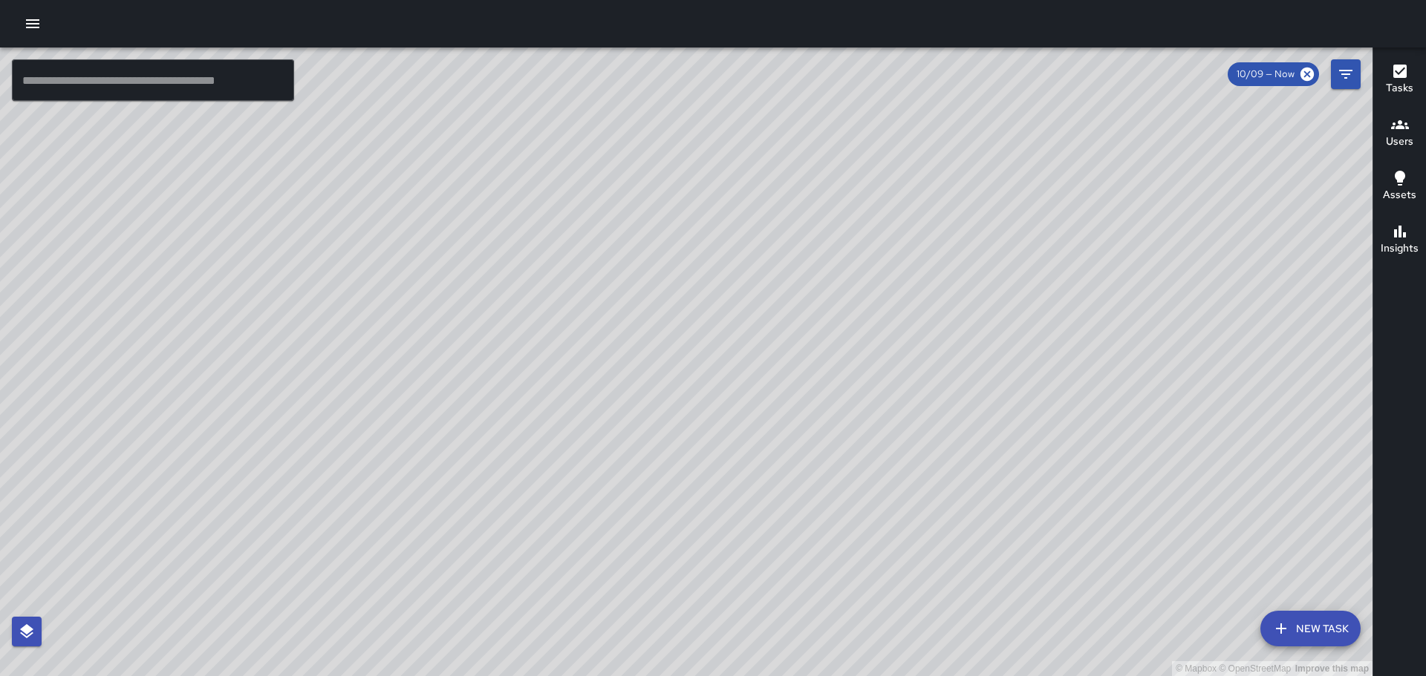
drag, startPoint x: 442, startPoint y: 232, endPoint x: 697, endPoint y: 373, distance: 291.8
click at [697, 376] on div "© Mapbox © OpenStreetMap Improve this map" at bounding box center [686, 362] width 1372 height 629
drag, startPoint x: 414, startPoint y: 284, endPoint x: 441, endPoint y: 252, distance: 41.6
click at [417, 313] on div "© Mapbox © OpenStreetMap Improve this map" at bounding box center [686, 362] width 1372 height 629
drag, startPoint x: 449, startPoint y: 241, endPoint x: 459, endPoint y: 261, distance: 22.2
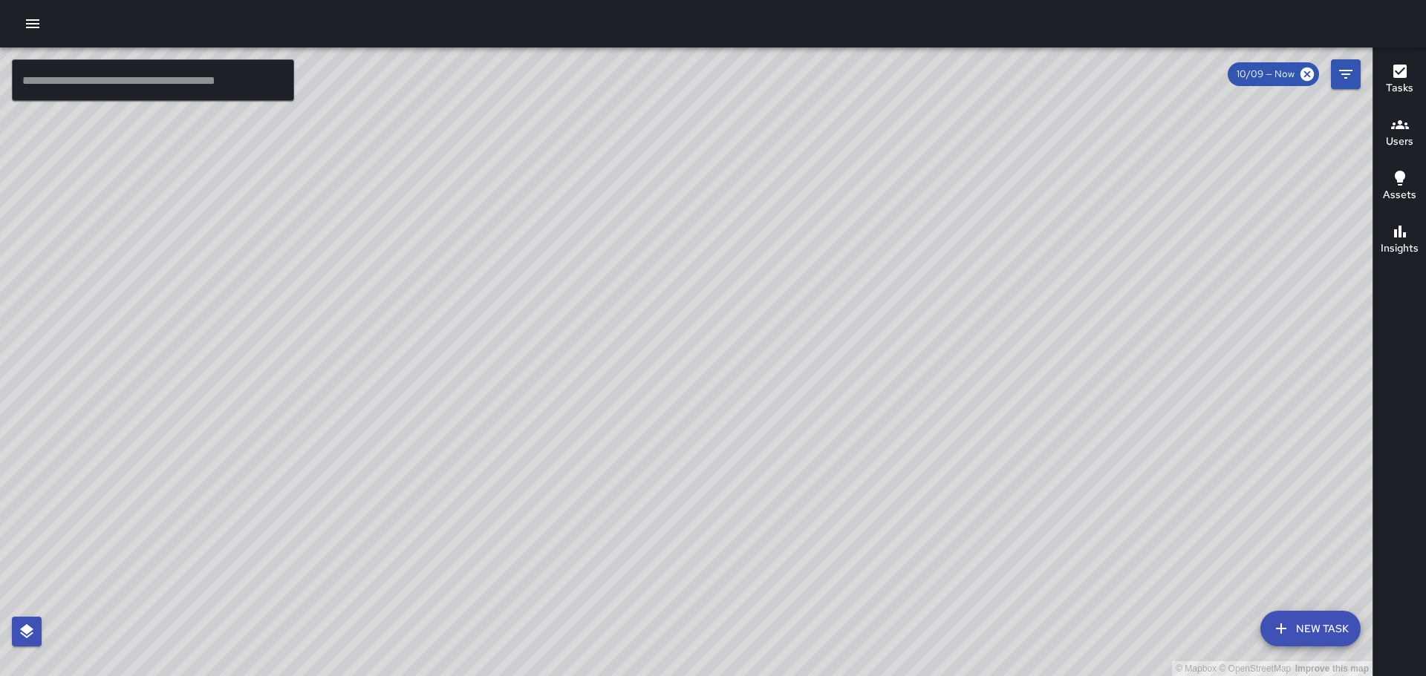
click at [459, 263] on div "© Mapbox © OpenStreetMap Improve this map" at bounding box center [686, 362] width 1372 height 629
drag, startPoint x: 1035, startPoint y: 408, endPoint x: 847, endPoint y: 16, distance: 434.7
click at [849, 27] on div "© Mapbox © OpenStreetMap Improve this map ​ New Task 10/09 — Now Map Layers Tas…" at bounding box center [713, 338] width 1426 height 676
drag, startPoint x: 1157, startPoint y: 368, endPoint x: 995, endPoint y: 273, distance: 187.3
click at [995, 273] on div "© Mapbox © OpenStreetMap Improve this map" at bounding box center [686, 362] width 1372 height 629
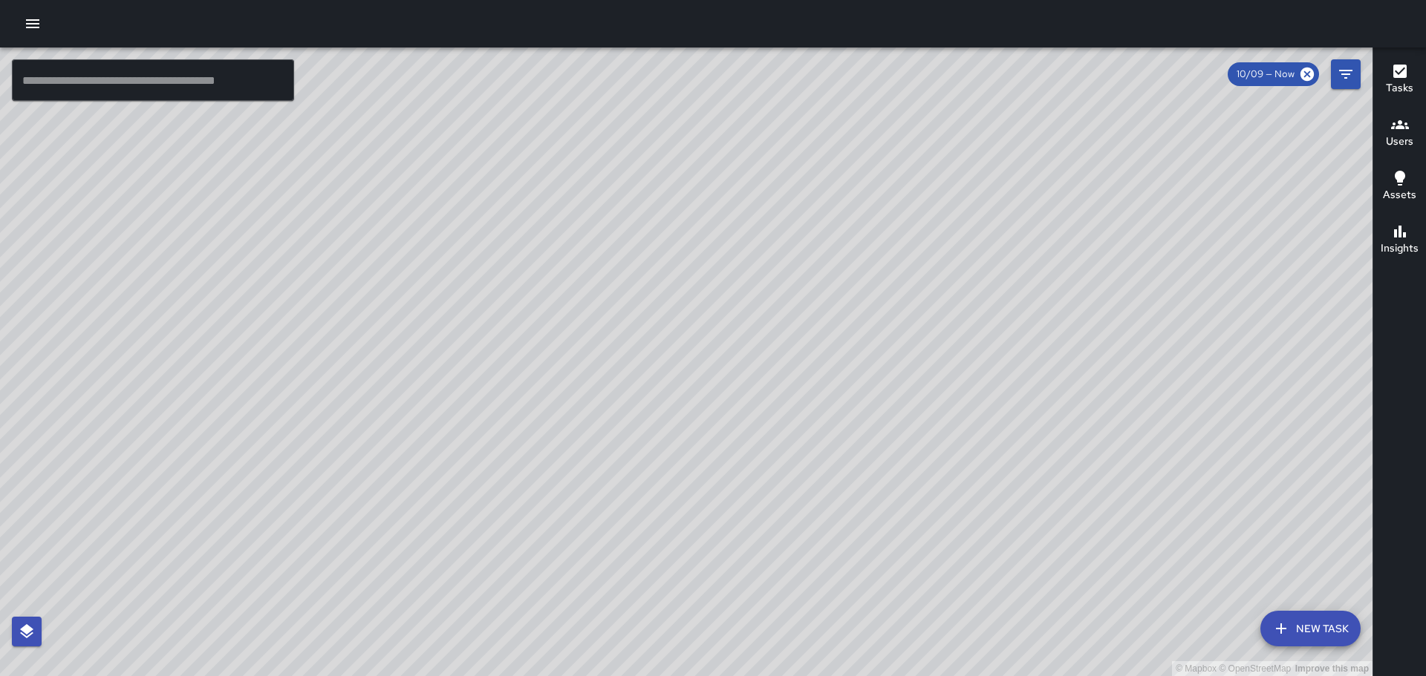
drag, startPoint x: 1032, startPoint y: 321, endPoint x: 963, endPoint y: 362, distance: 80.6
click at [976, 389] on div "© Mapbox © OpenStreetMap Improve this map" at bounding box center [686, 362] width 1372 height 629
drag, startPoint x: 1153, startPoint y: 440, endPoint x: 1018, endPoint y: 287, distance: 204.6
click at [1018, 287] on div "© Mapbox © OpenStreetMap Improve this map" at bounding box center [686, 362] width 1372 height 629
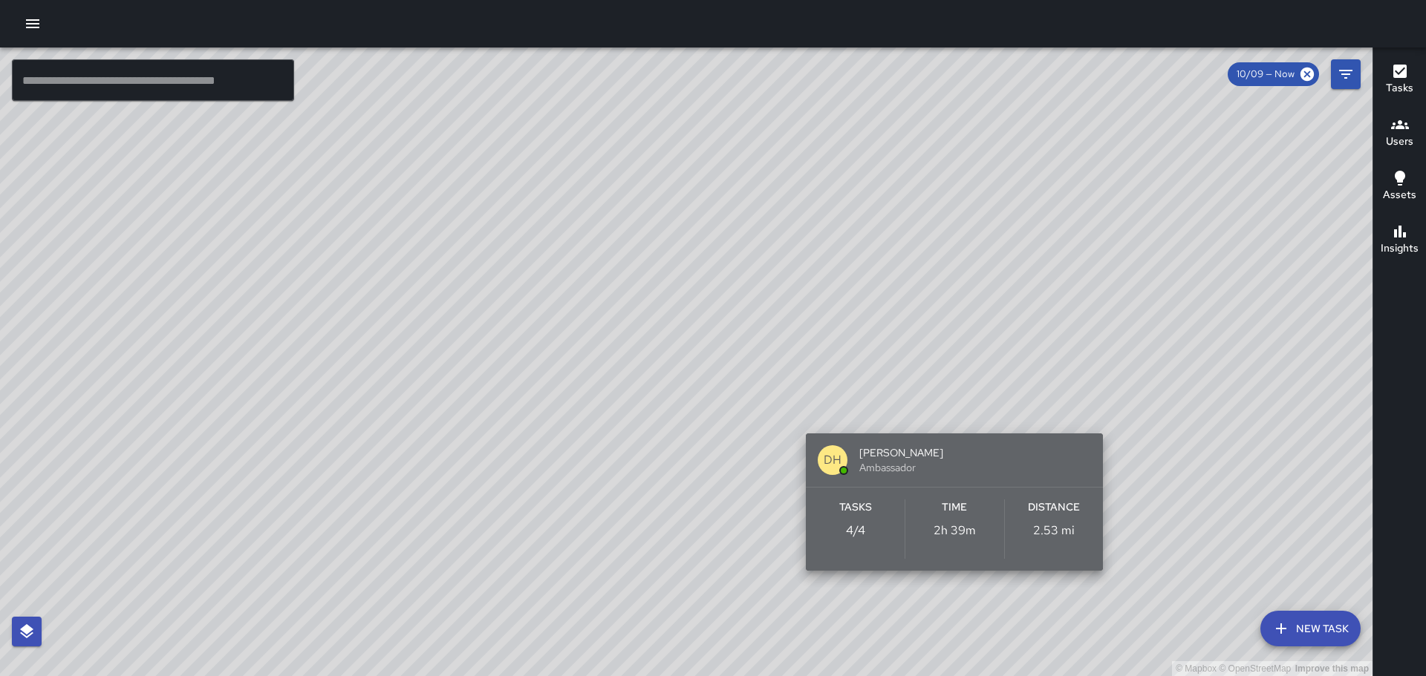
drag, startPoint x: 976, startPoint y: 454, endPoint x: 765, endPoint y: 211, distance: 321.6
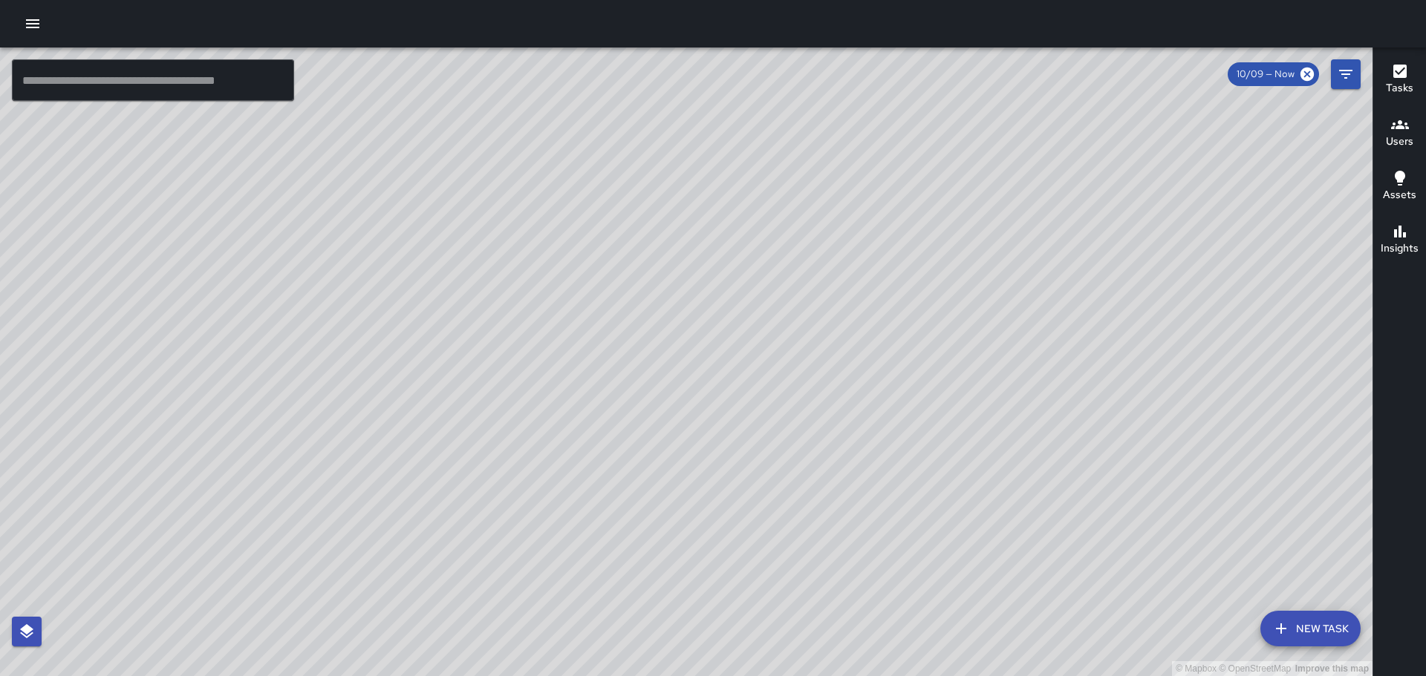
drag, startPoint x: 1170, startPoint y: 497, endPoint x: 995, endPoint y: 157, distance: 382.5
click at [995, 157] on div "© Mapbox © OpenStreetMap Improve this map" at bounding box center [686, 362] width 1372 height 629
drag, startPoint x: 838, startPoint y: 520, endPoint x: 850, endPoint y: 469, distance: 52.6
click at [878, 568] on div "© Mapbox © OpenStreetMap Improve this map" at bounding box center [686, 362] width 1372 height 629
drag, startPoint x: 812, startPoint y: 295, endPoint x: 863, endPoint y: 357, distance: 80.2
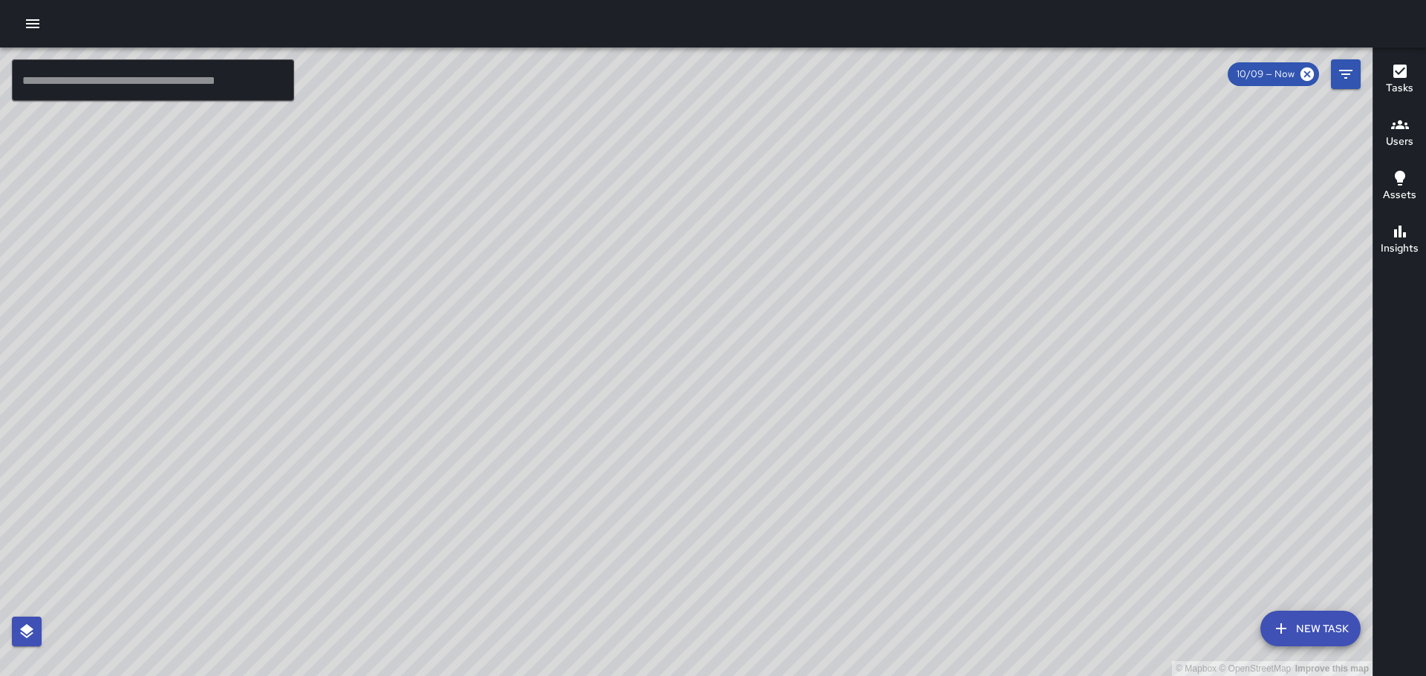
click at [867, 425] on div "© Mapbox © OpenStreetMap Improve this map [PERSON_NAME] [PERSON_NAME] [STREET_A…" at bounding box center [686, 362] width 1372 height 629
